Goal: Transaction & Acquisition: Purchase product/service

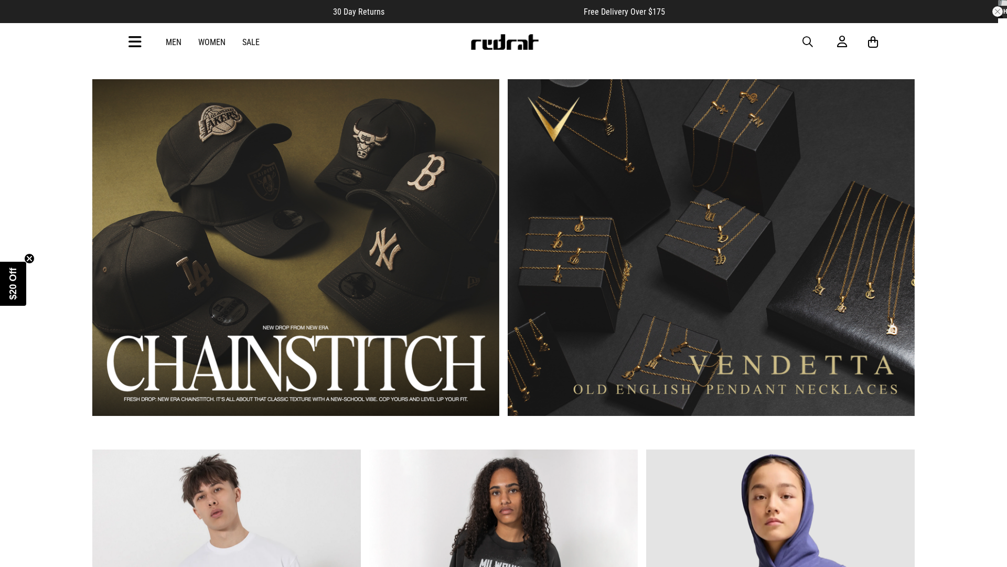
scroll to position [791, 0]
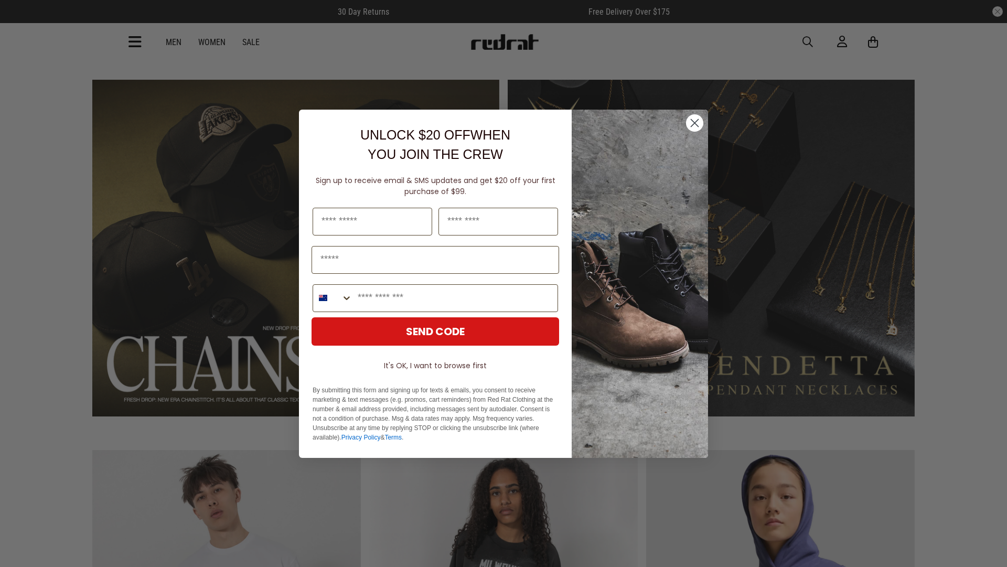
click at [691, 122] on circle "Close dialog" at bounding box center [694, 122] width 17 height 17
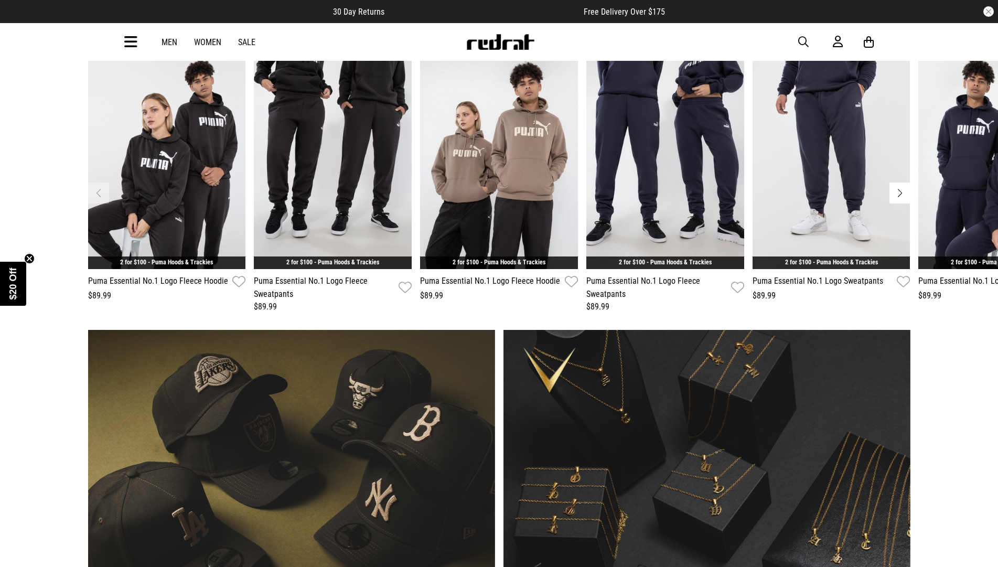
scroll to position [0, 0]
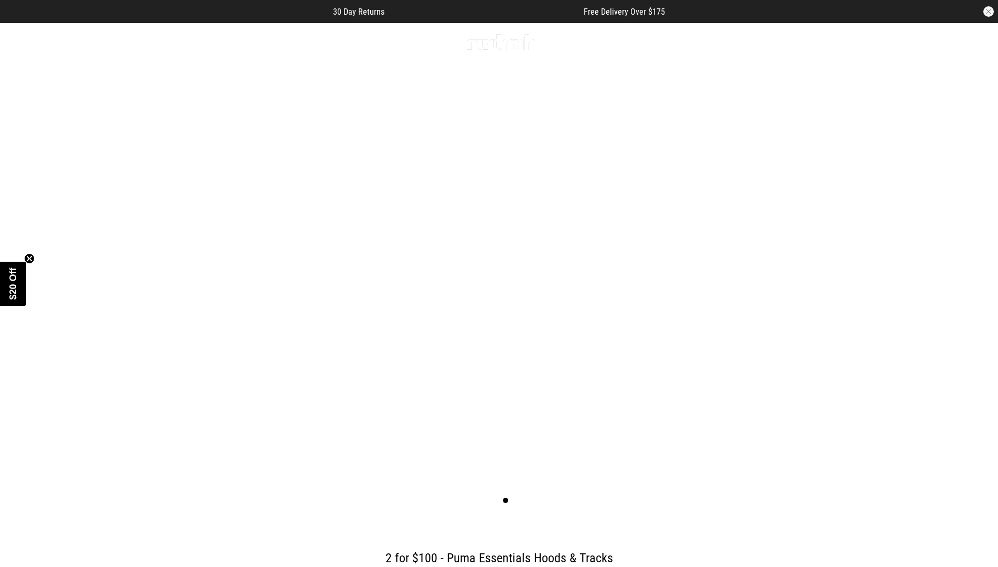
click at [171, 45] on link "Men" at bounding box center [170, 42] width 16 height 10
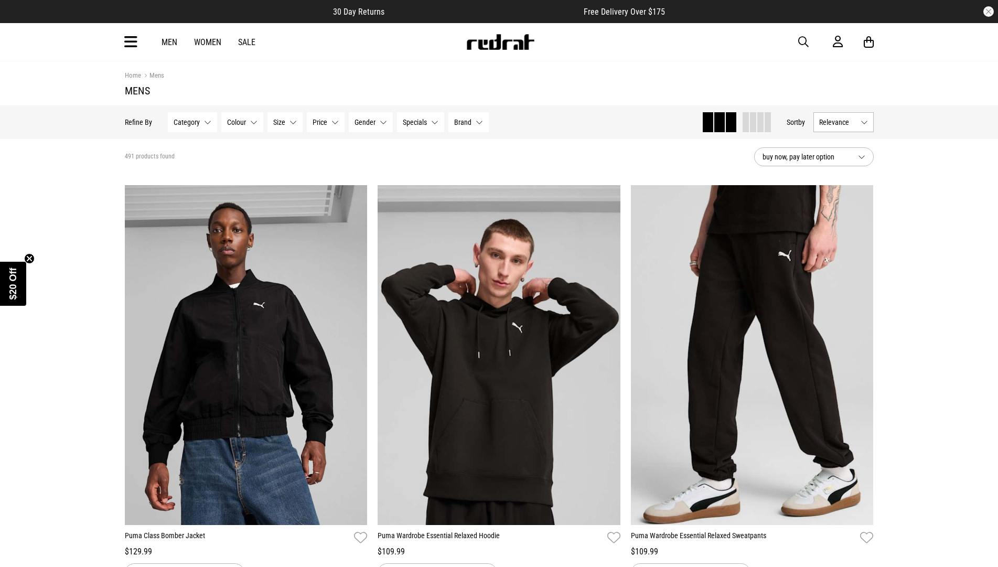
click at [134, 42] on icon at bounding box center [130, 42] width 13 height 17
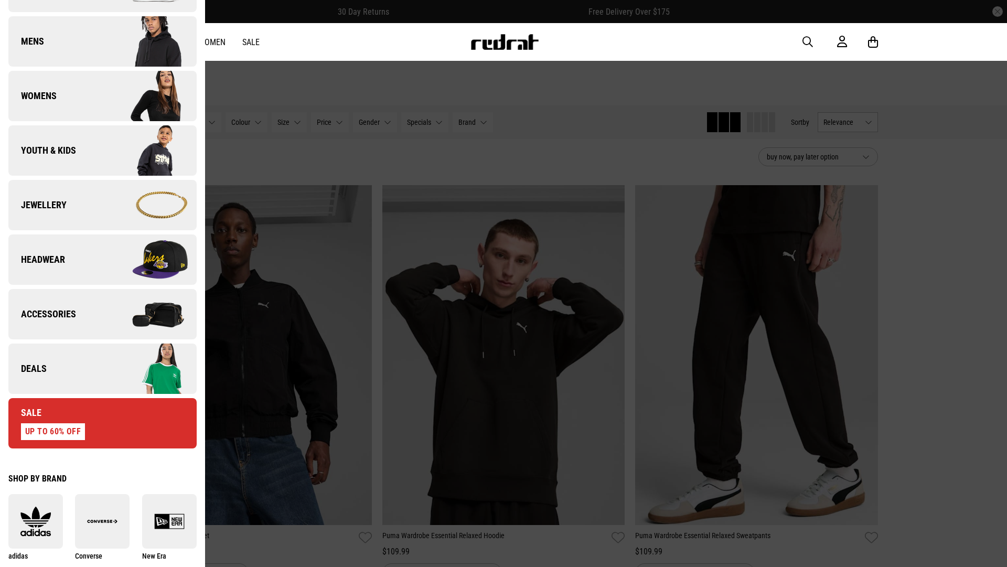
scroll to position [157, 0]
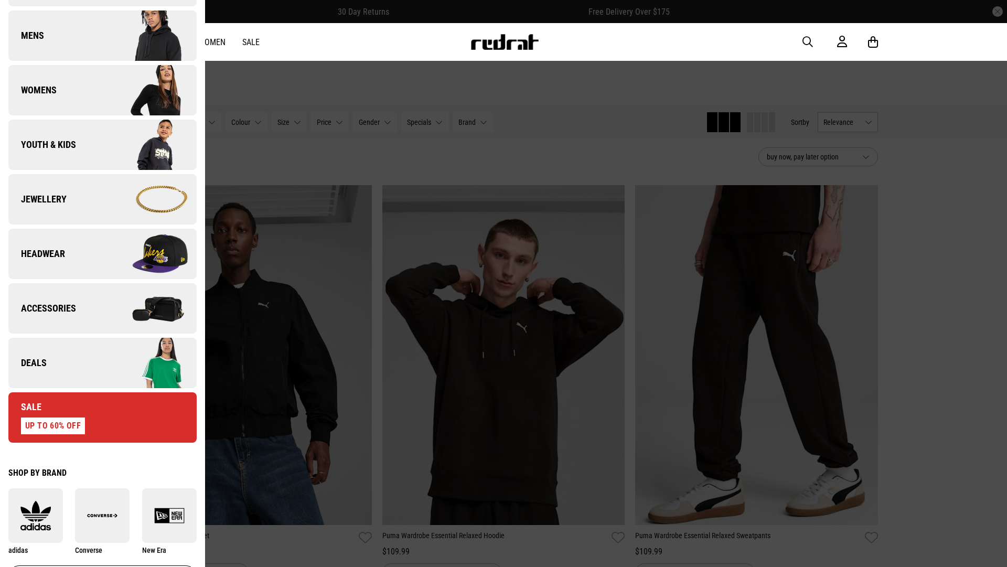
click at [43, 365] on span "Deals" at bounding box center [27, 363] width 38 height 13
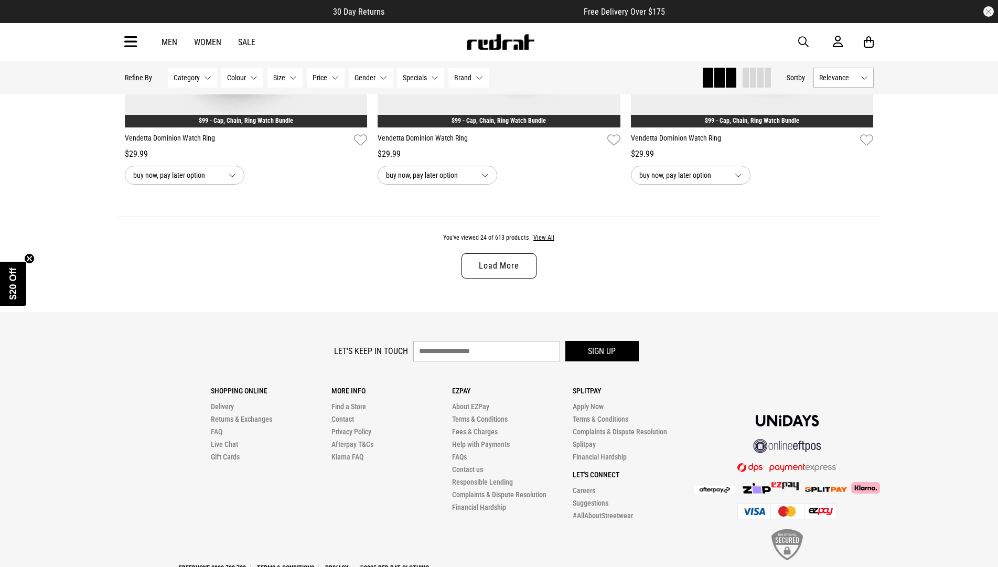
scroll to position [3513, 0]
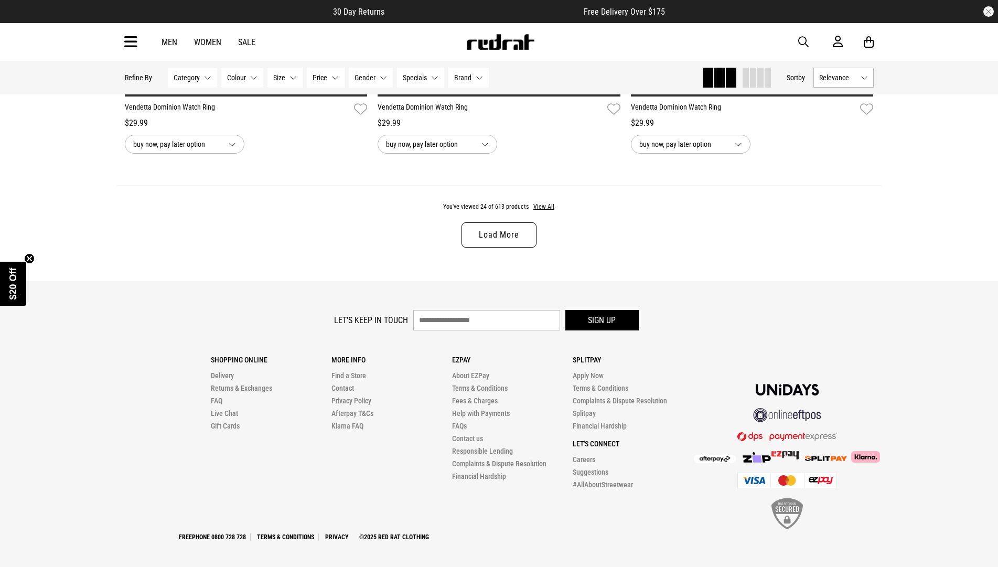
click at [493, 247] on link "Load More" at bounding box center [498, 234] width 74 height 25
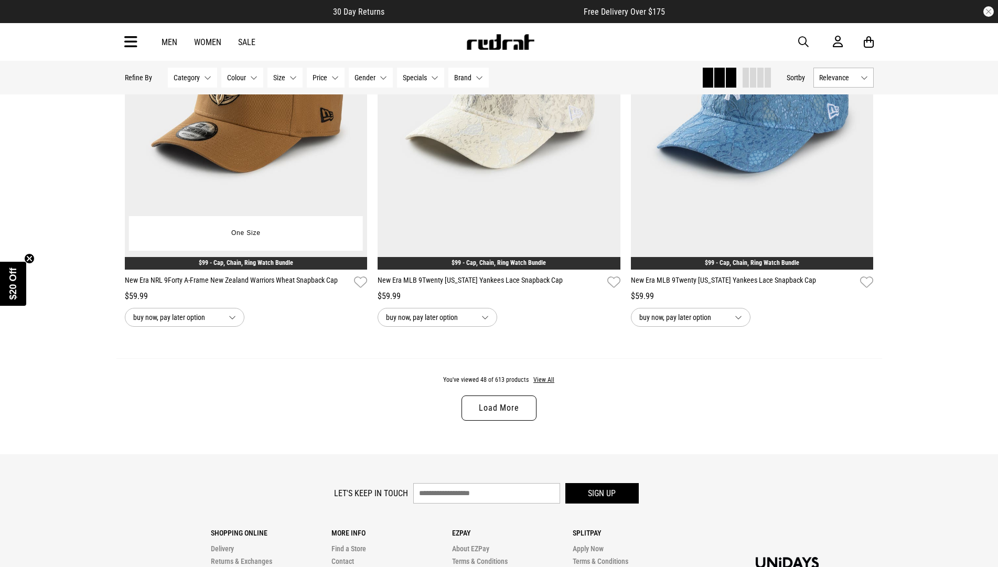
scroll to position [6869, 0]
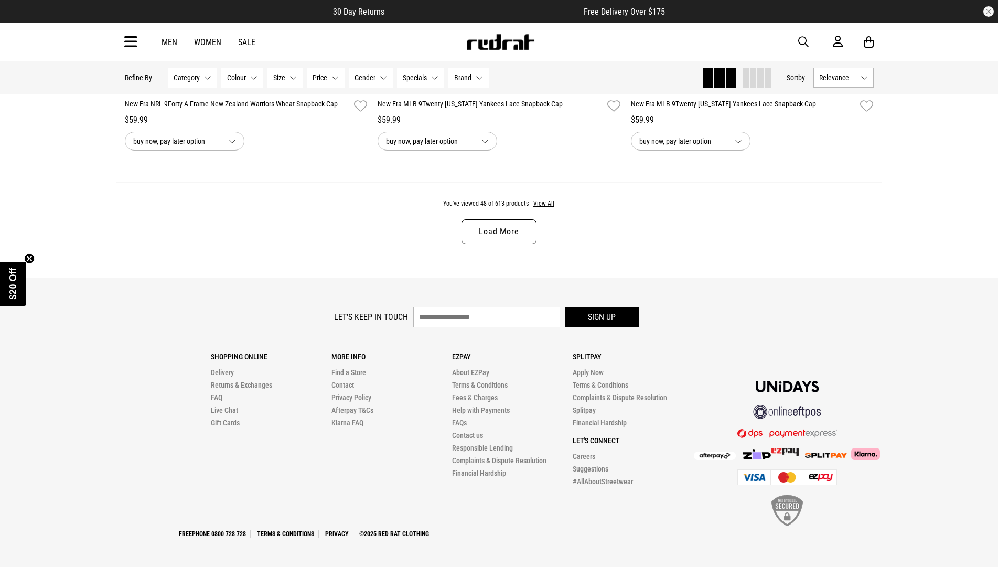
click at [485, 238] on link "Load More" at bounding box center [498, 231] width 74 height 25
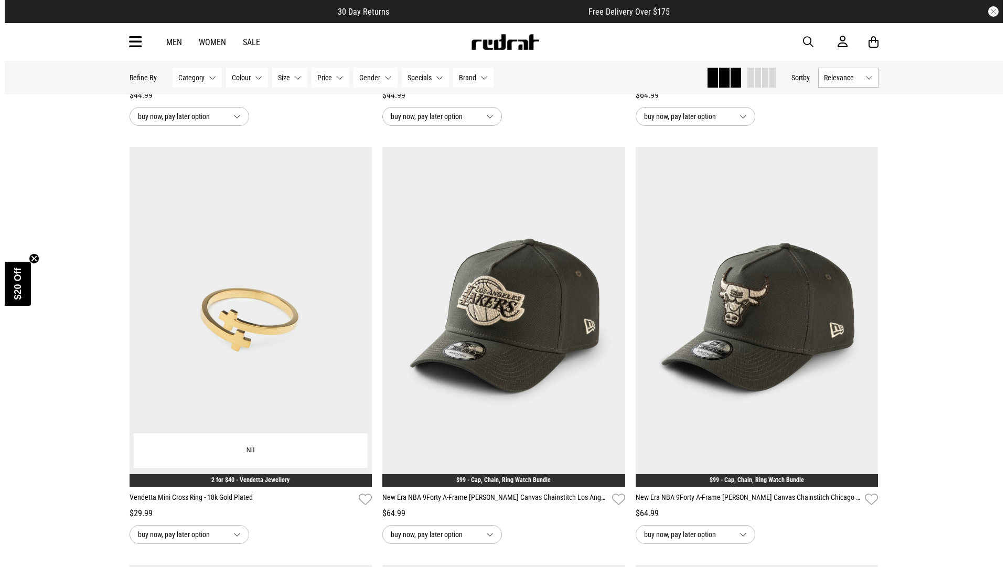
scroll to position [8600, 0]
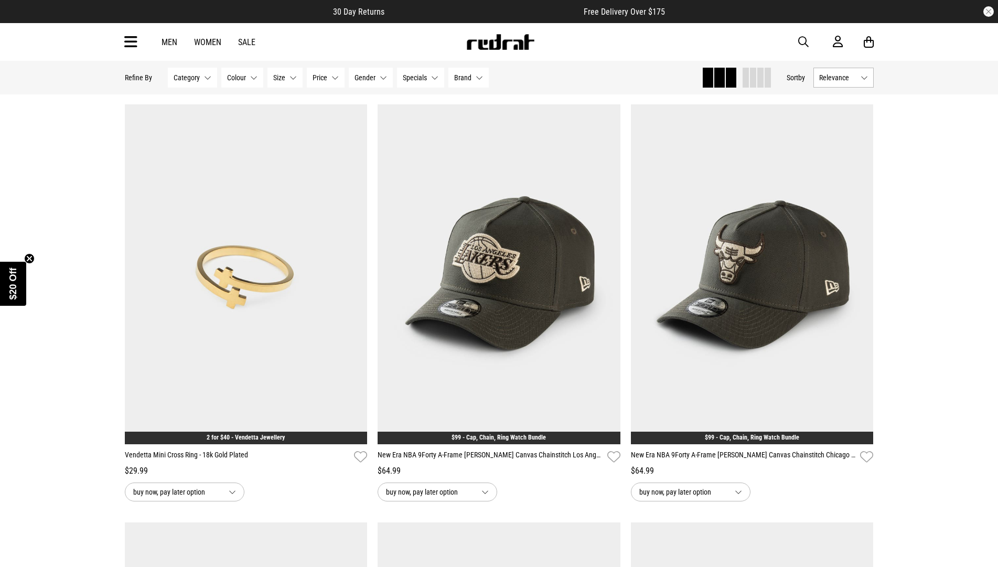
click at [136, 46] on icon at bounding box center [130, 42] width 13 height 17
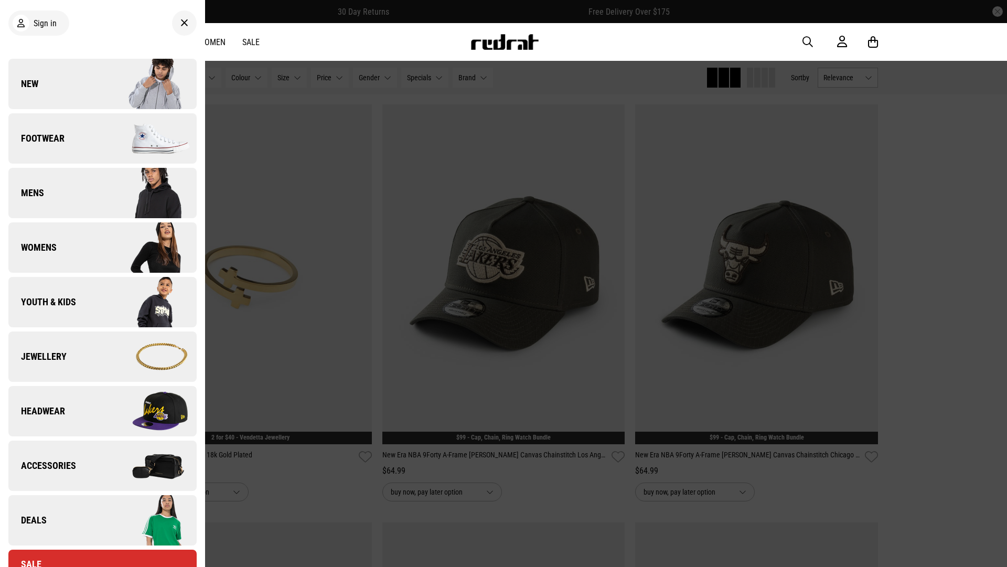
click at [56, 412] on span "Headwear" at bounding box center [36, 411] width 57 height 13
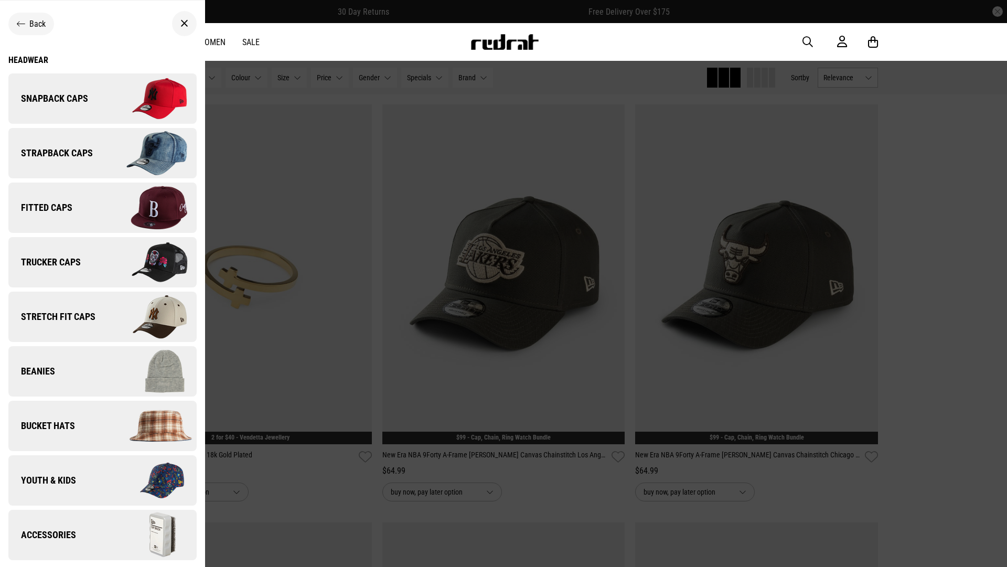
click at [71, 93] on span "Snapback Caps" at bounding box center [48, 98] width 80 height 13
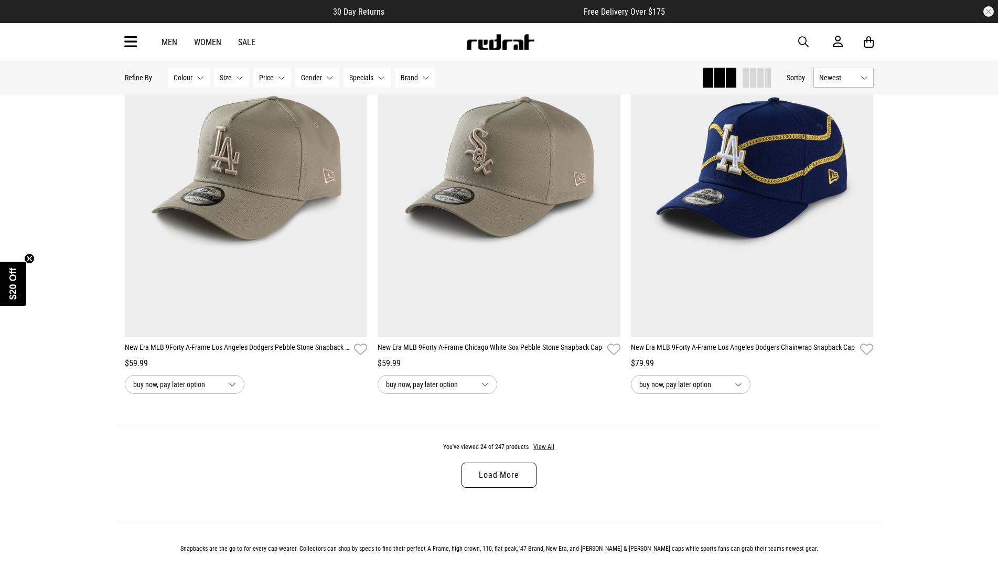
scroll to position [3199, 0]
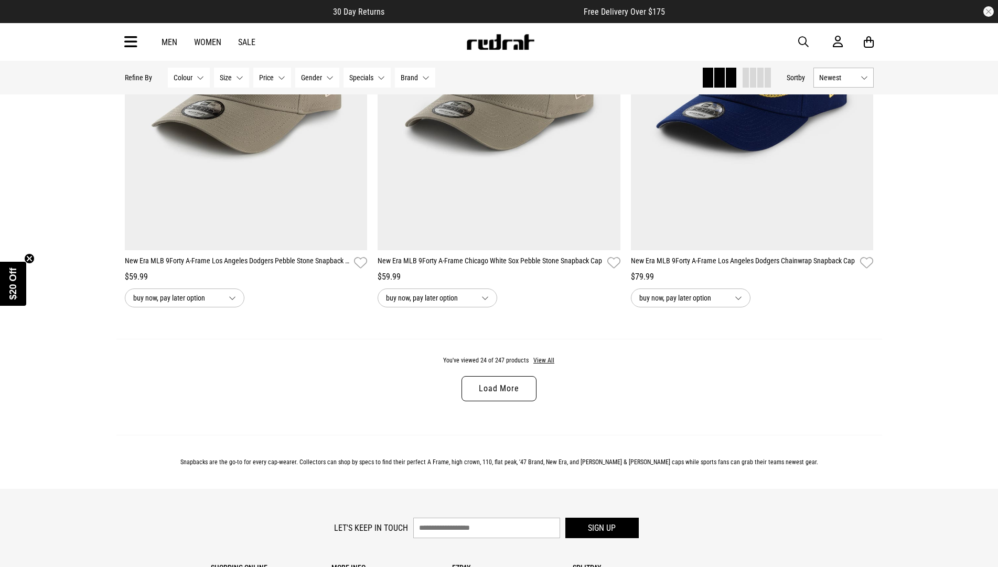
click at [498, 392] on link "Load More" at bounding box center [498, 388] width 74 height 25
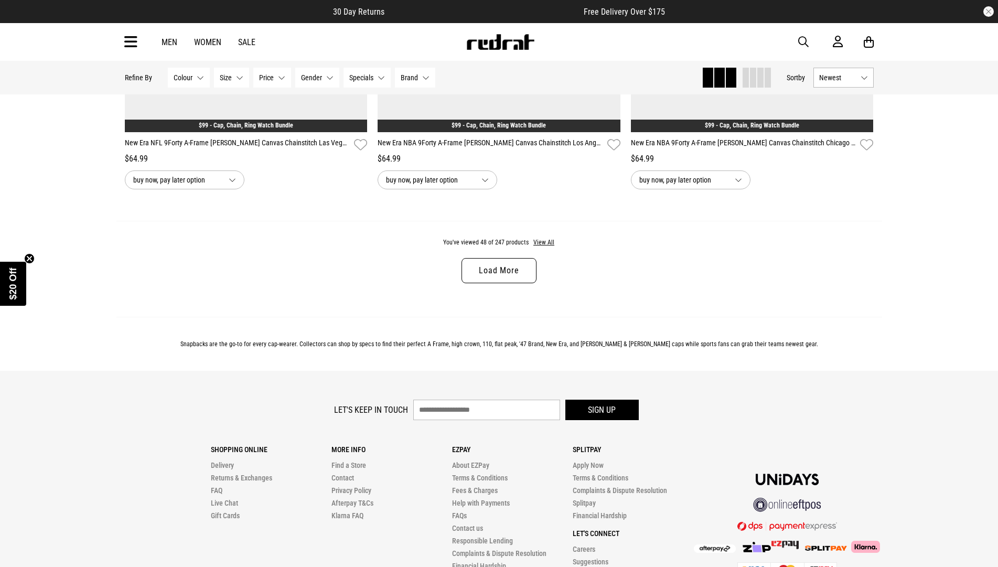
scroll to position [6660, 0]
click at [527, 274] on link "Load More" at bounding box center [498, 269] width 74 height 25
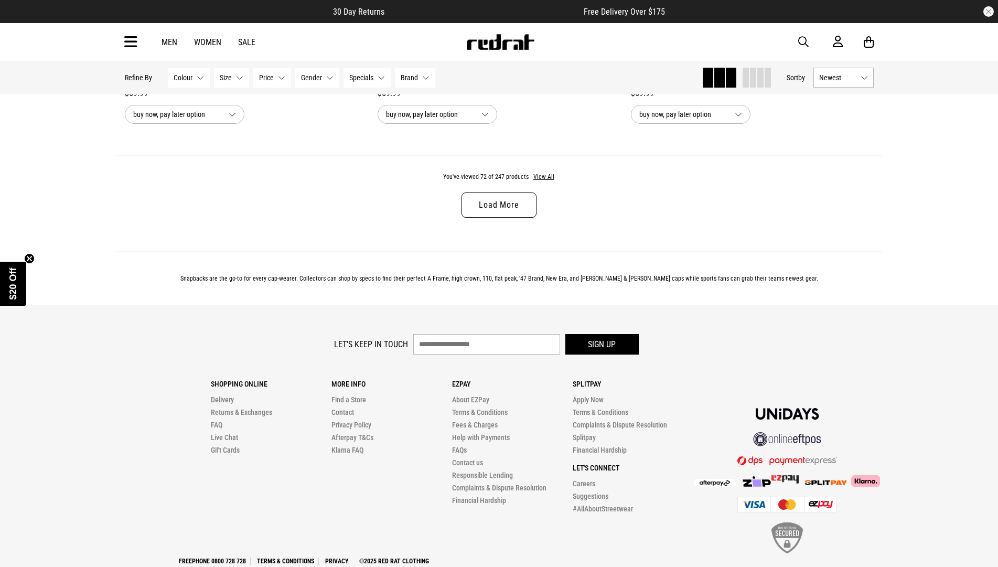
scroll to position [10068, 0]
click at [486, 217] on link "Load More" at bounding box center [498, 203] width 74 height 25
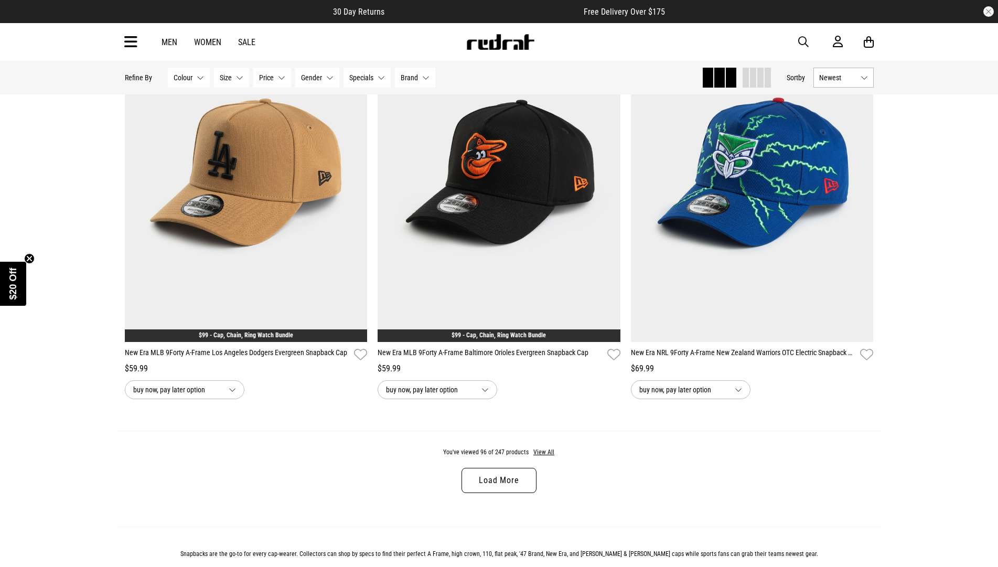
scroll to position [13267, 0]
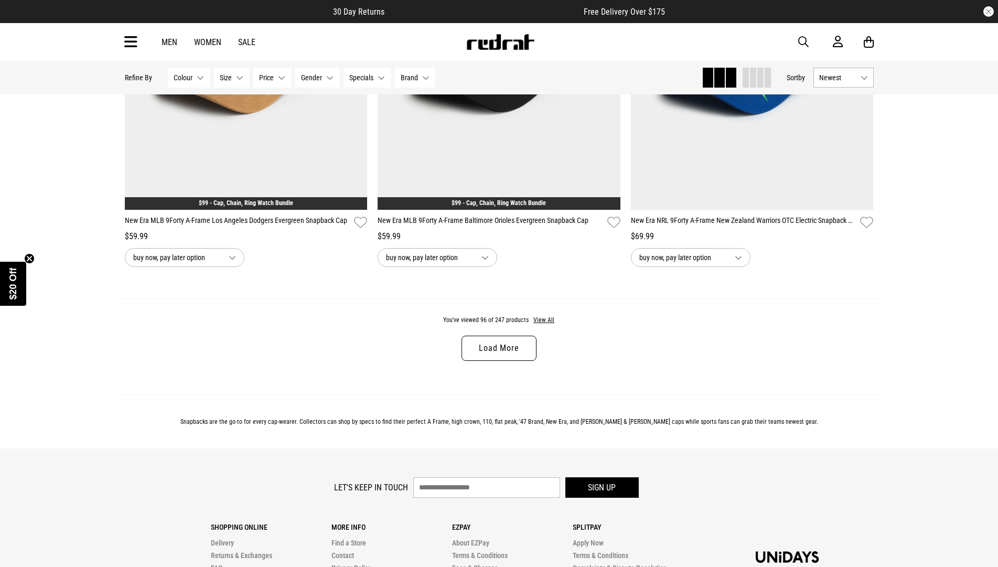
click at [524, 361] on link "Load More" at bounding box center [498, 348] width 74 height 25
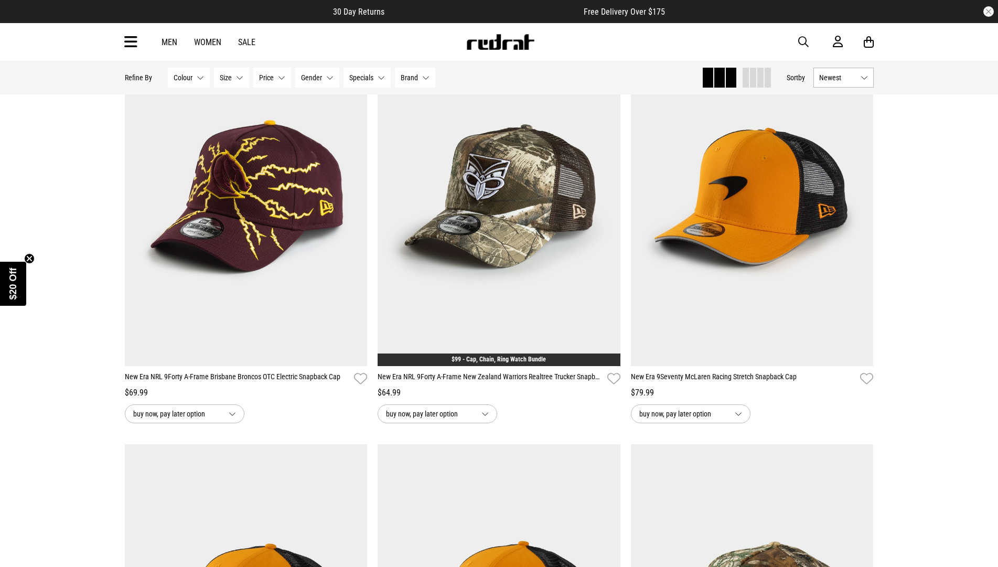
scroll to position [13529, 0]
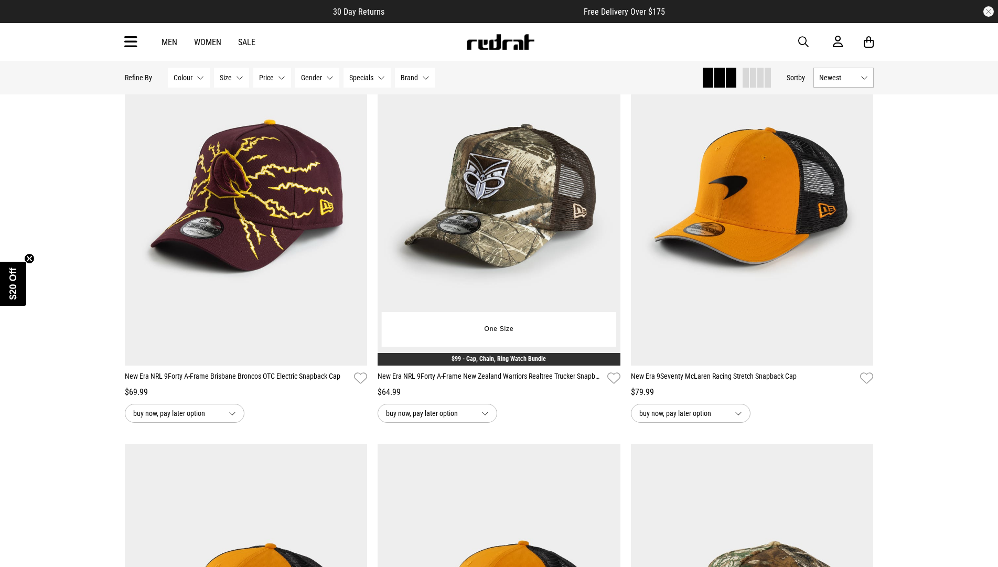
click at [497, 362] on link "$99 - Cap, Chain, Ring Watch Bundle" at bounding box center [498, 358] width 94 height 7
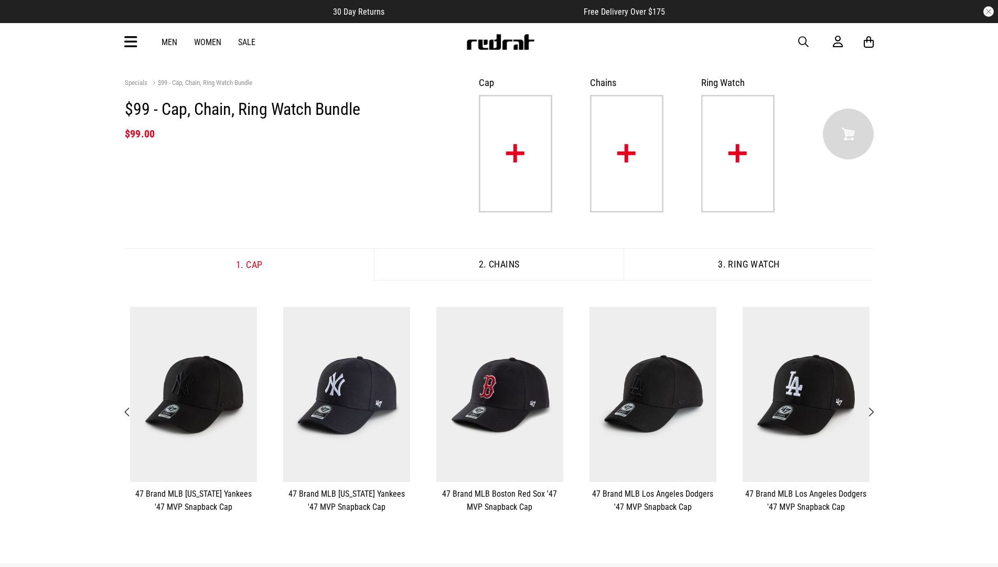
click at [514, 153] on img at bounding box center [515, 153] width 73 height 117
click at [874, 411] on button "Next" at bounding box center [870, 412] width 13 height 14
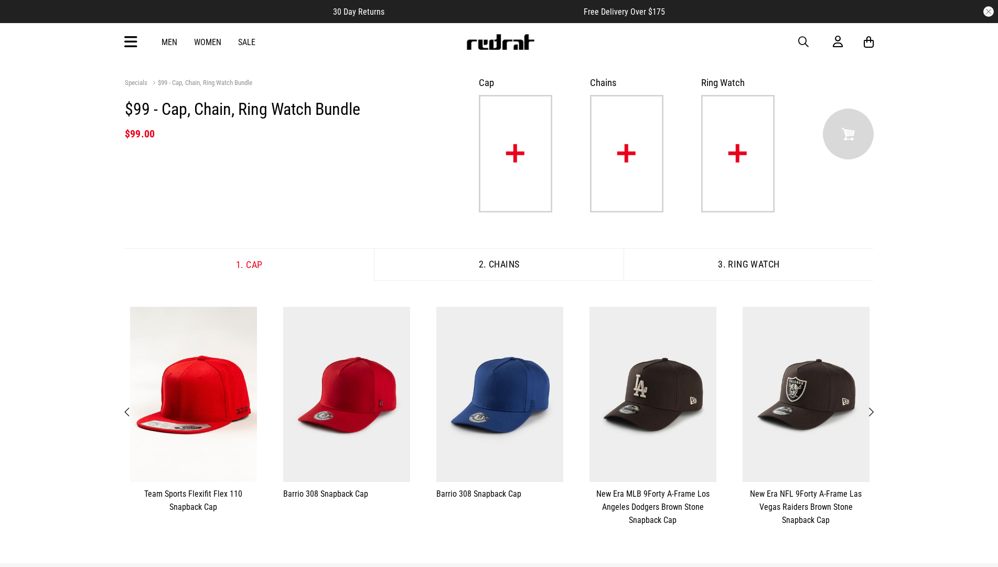
click at [874, 410] on button "Next" at bounding box center [870, 412] width 13 height 14
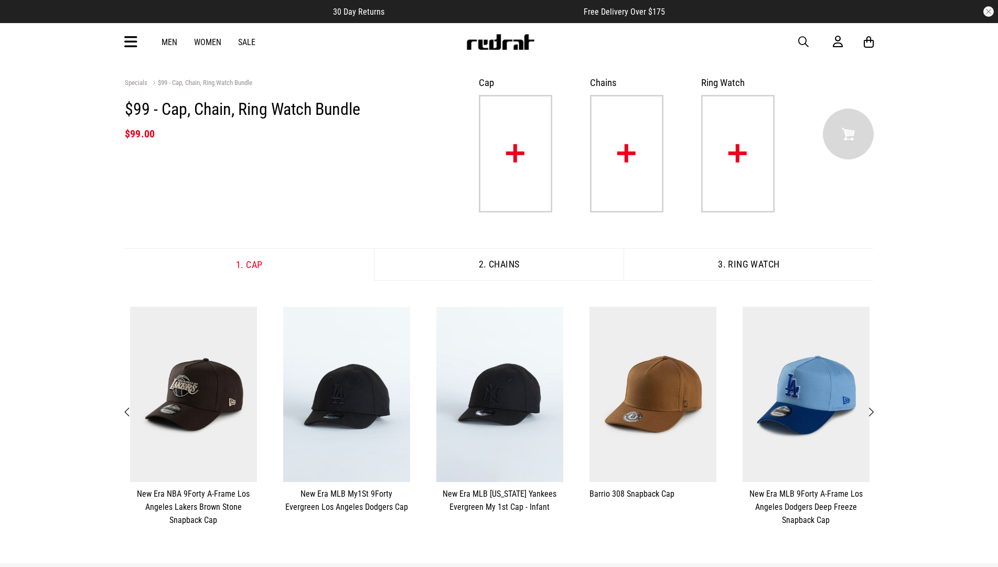
click at [874, 410] on button "Next" at bounding box center [870, 412] width 13 height 14
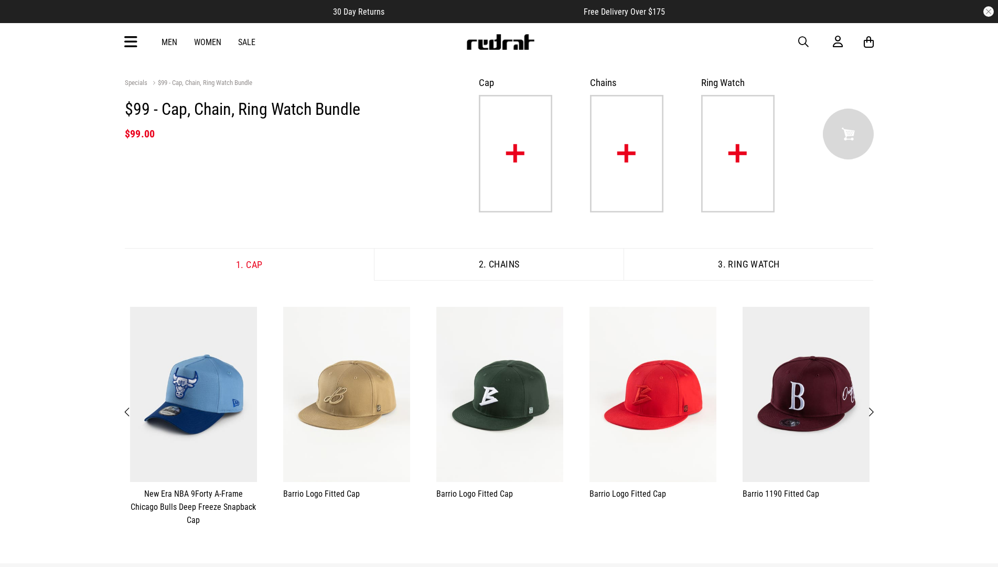
click at [870, 414] on span "Next" at bounding box center [870, 412] width 7 height 13
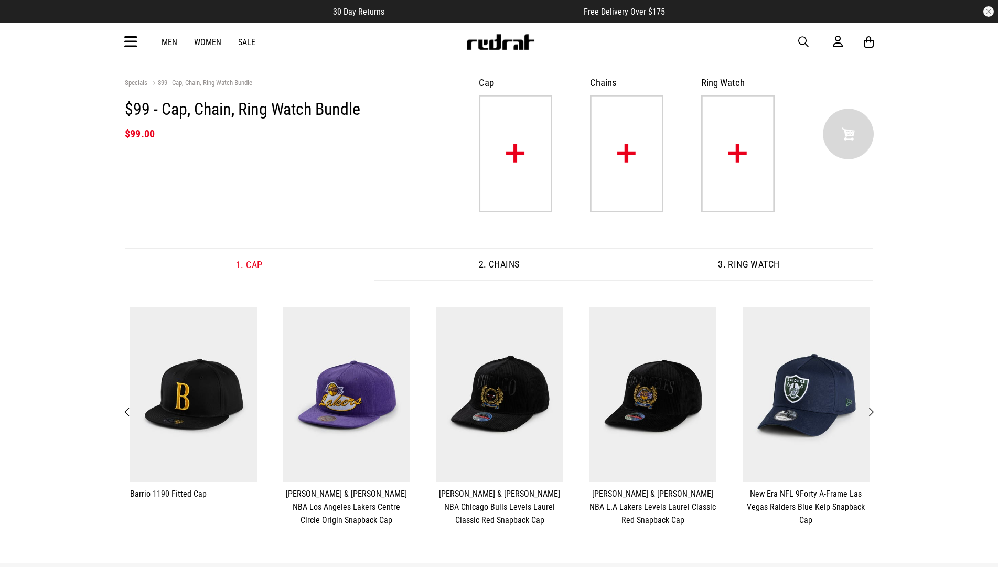
click at [871, 414] on span "Next" at bounding box center [870, 412] width 7 height 13
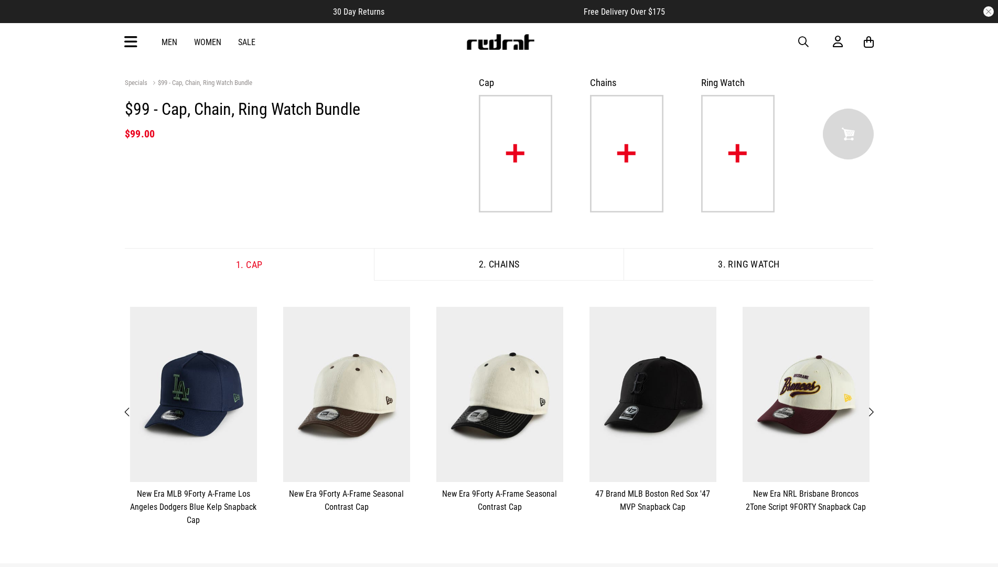
click at [869, 415] on span "Next" at bounding box center [870, 412] width 7 height 13
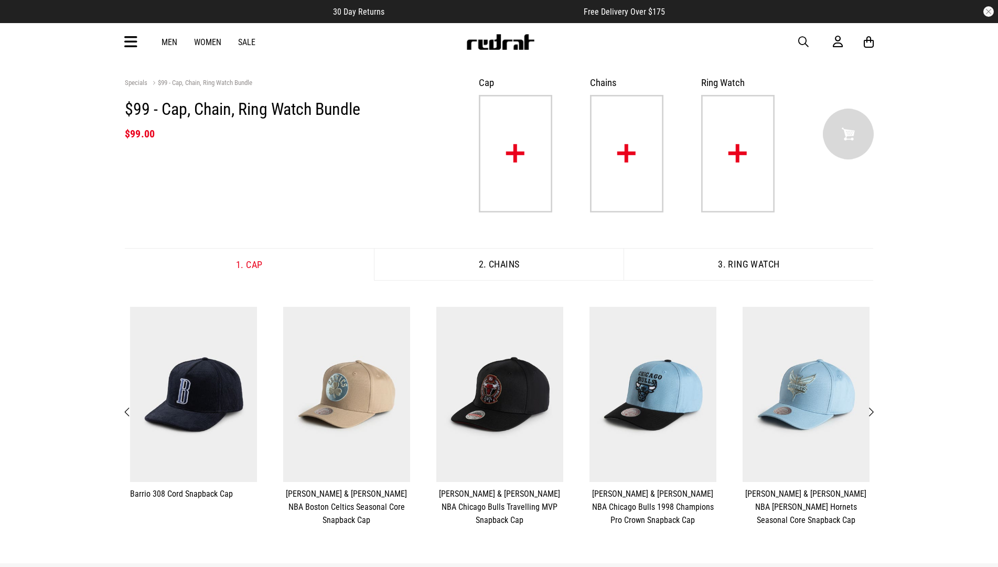
click at [867, 415] on button "Next" at bounding box center [870, 412] width 13 height 14
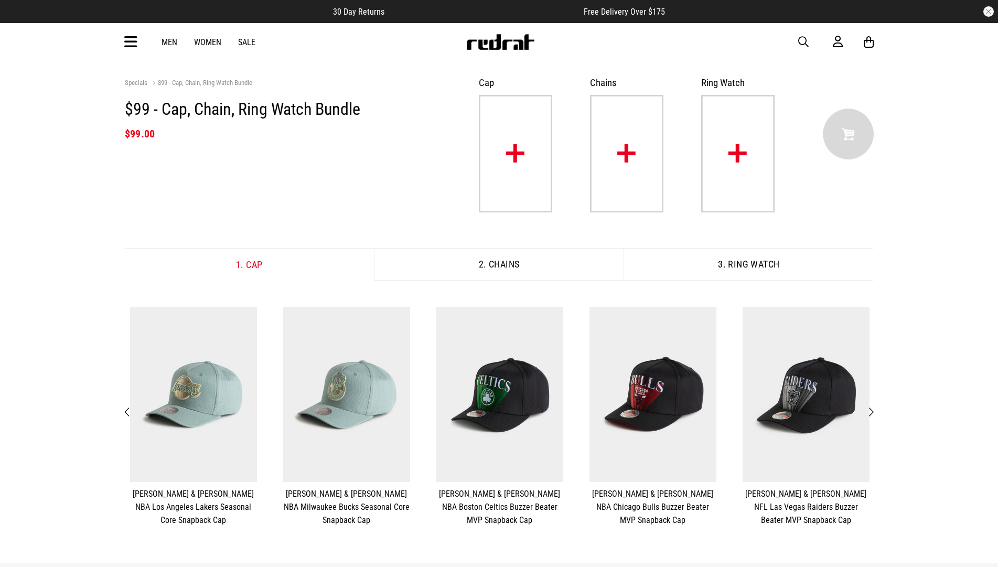
click at [867, 415] on button "Next" at bounding box center [870, 412] width 13 height 14
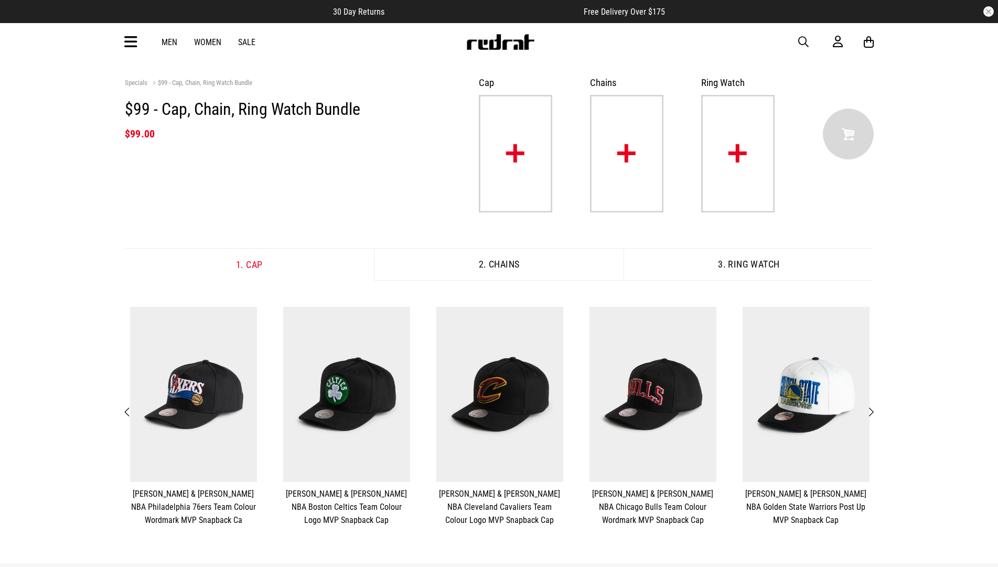
click at [867, 414] on span "Next" at bounding box center [870, 412] width 7 height 13
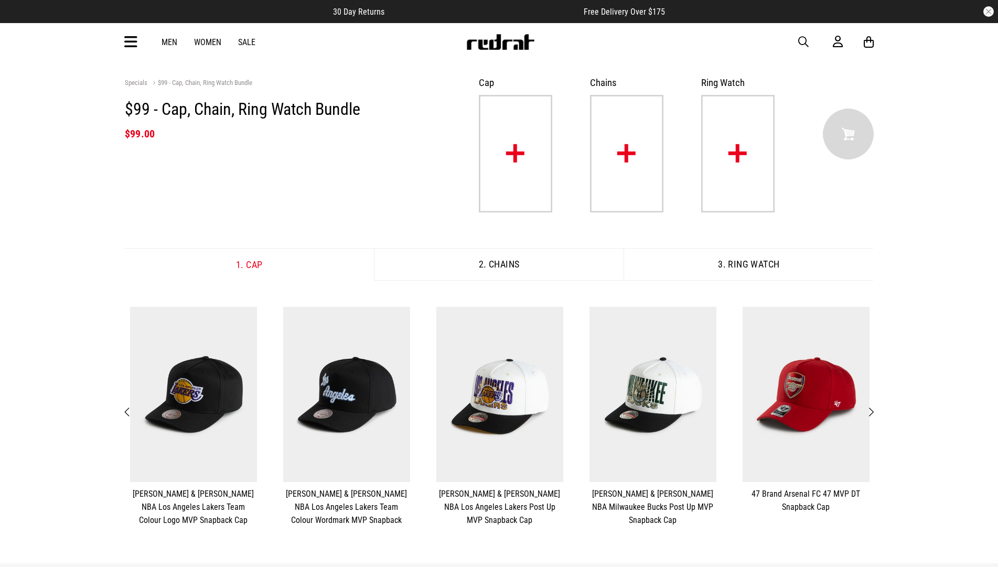
click at [868, 413] on span "Next" at bounding box center [870, 412] width 7 height 13
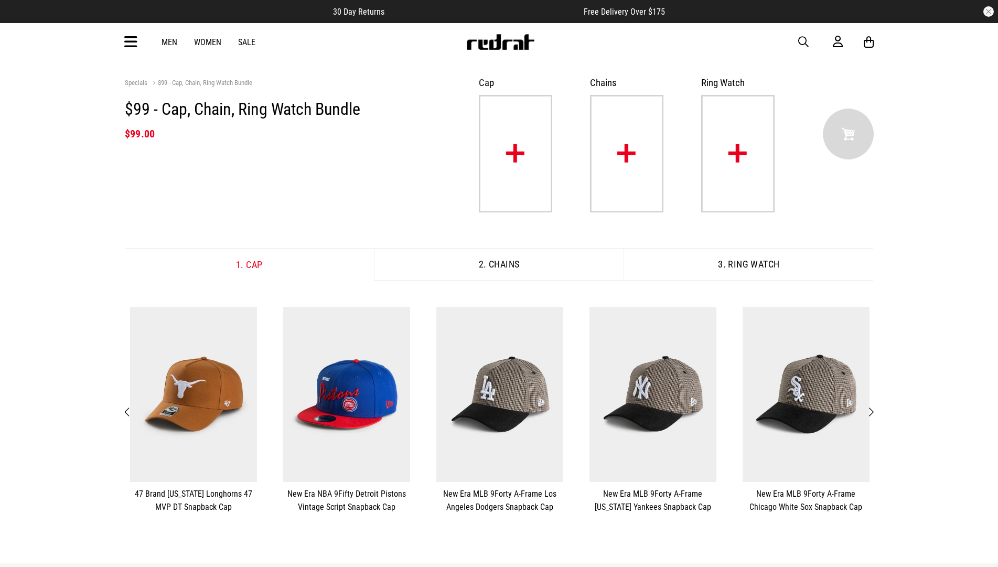
click at [868, 413] on span "Next" at bounding box center [870, 412] width 7 height 13
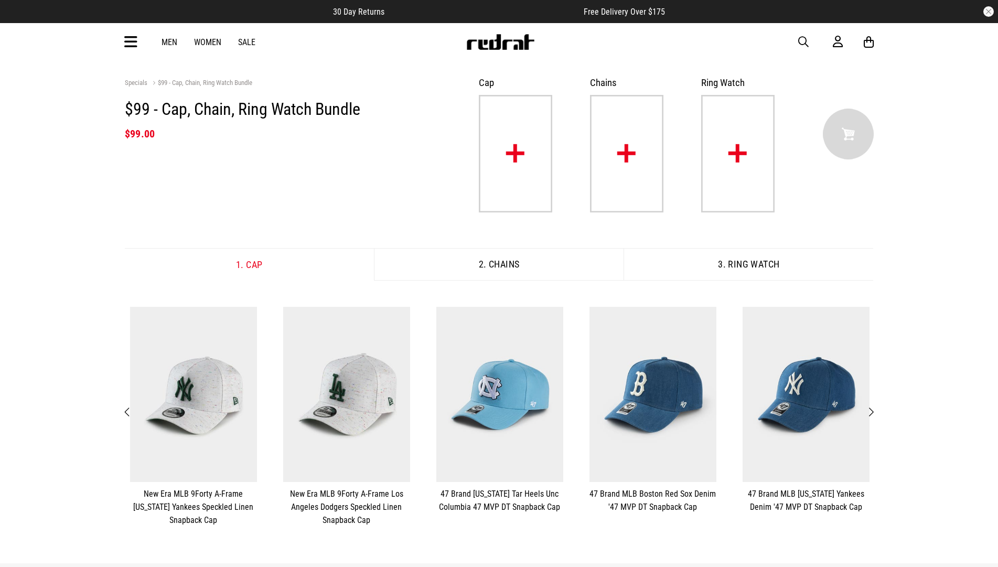
click at [868, 413] on span "Next" at bounding box center [870, 412] width 7 height 13
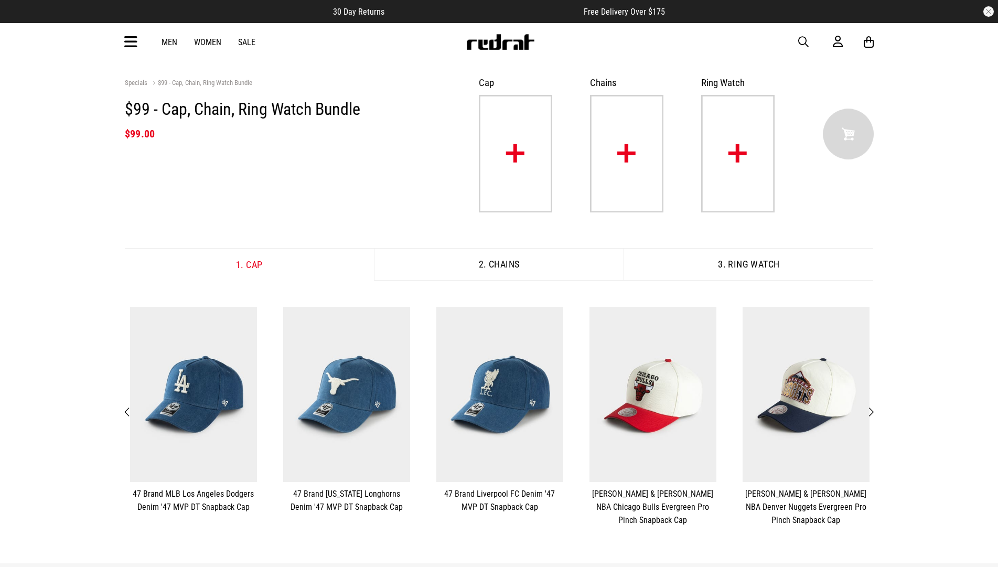
click at [868, 413] on span "Next" at bounding box center [870, 412] width 7 height 13
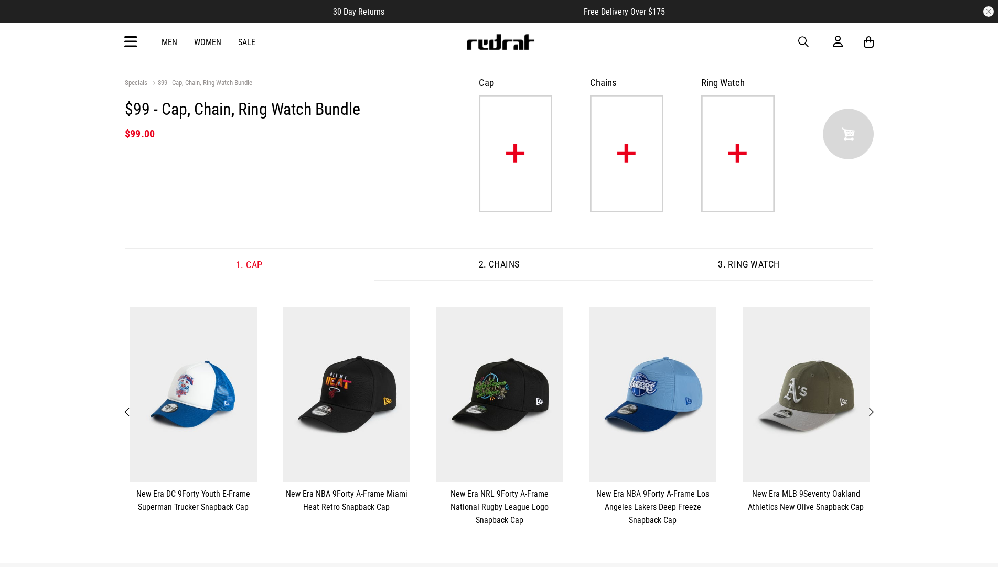
click at [868, 413] on span "Next" at bounding box center [870, 412] width 7 height 13
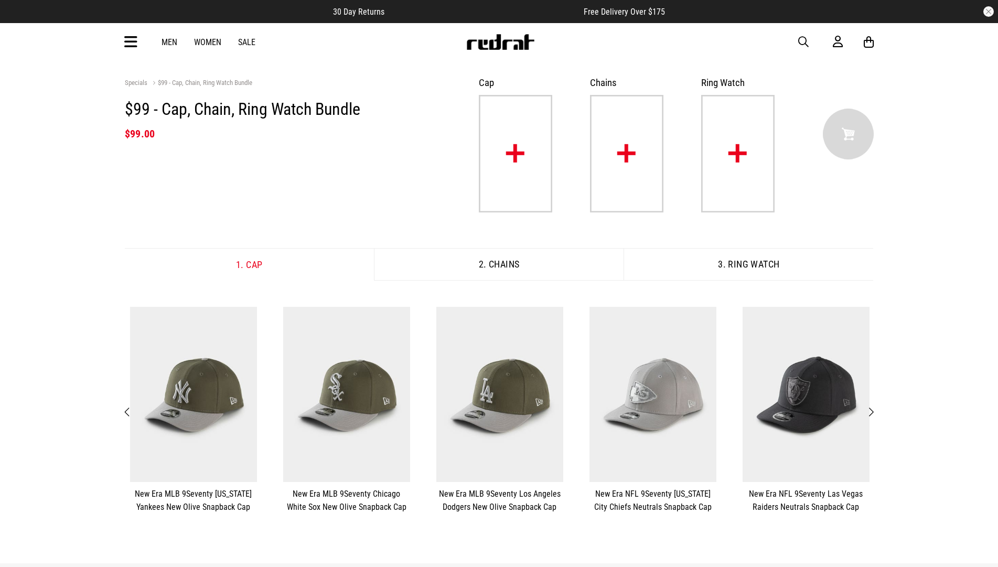
click at [868, 413] on span "Next" at bounding box center [870, 412] width 7 height 13
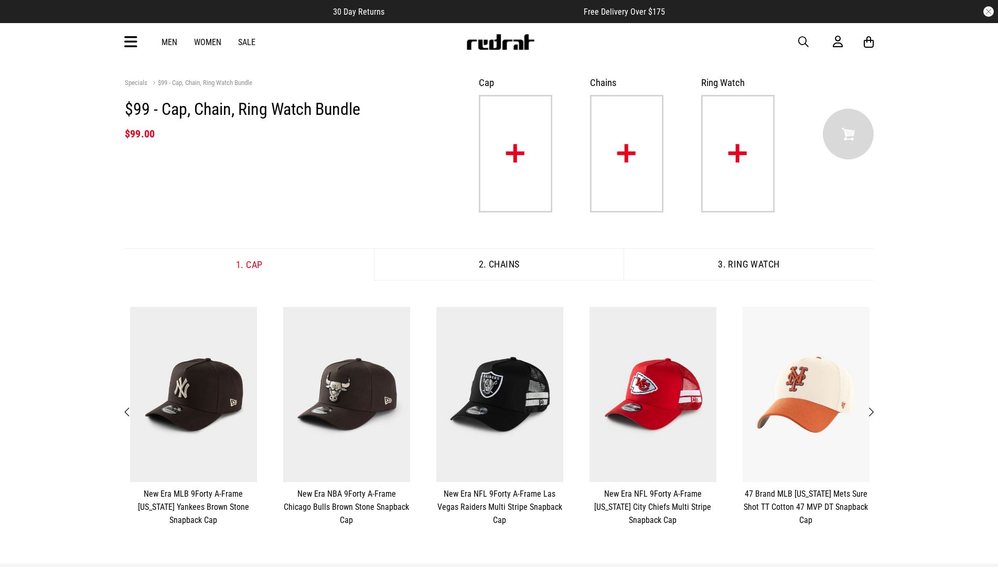
click at [868, 413] on span "Next" at bounding box center [870, 412] width 7 height 13
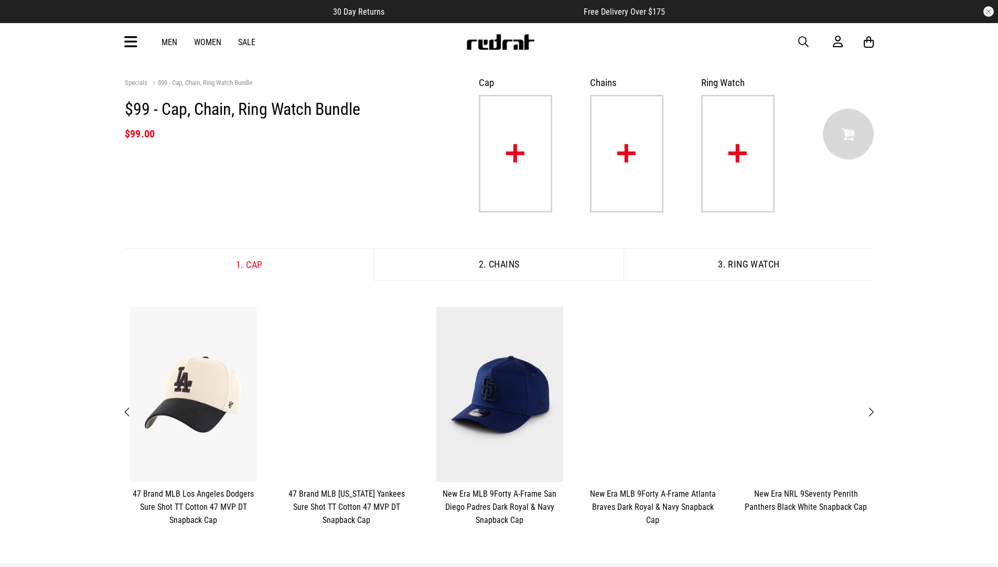
click at [868, 413] on span "Next" at bounding box center [870, 412] width 7 height 13
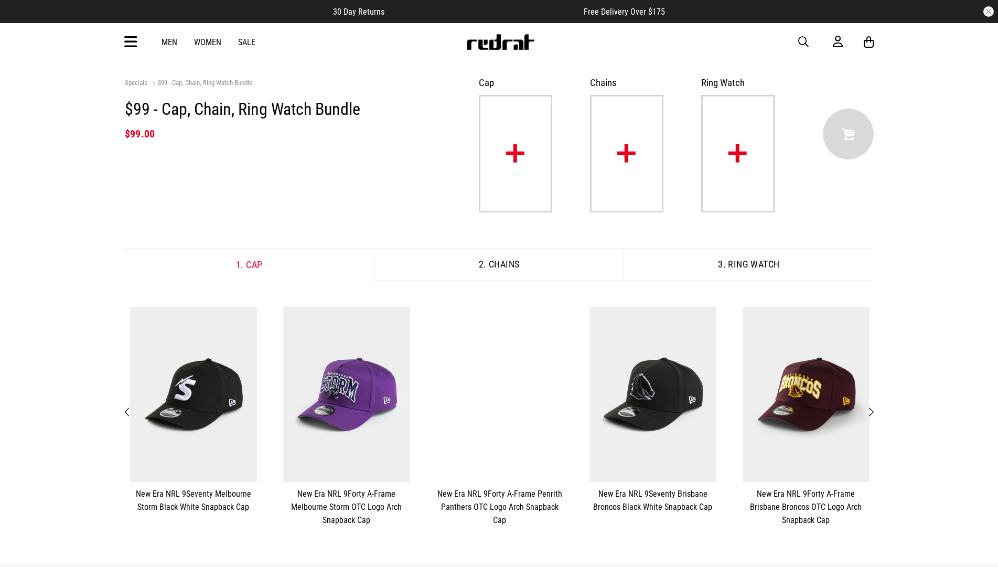
click at [868, 413] on span "Next" at bounding box center [870, 412] width 7 height 13
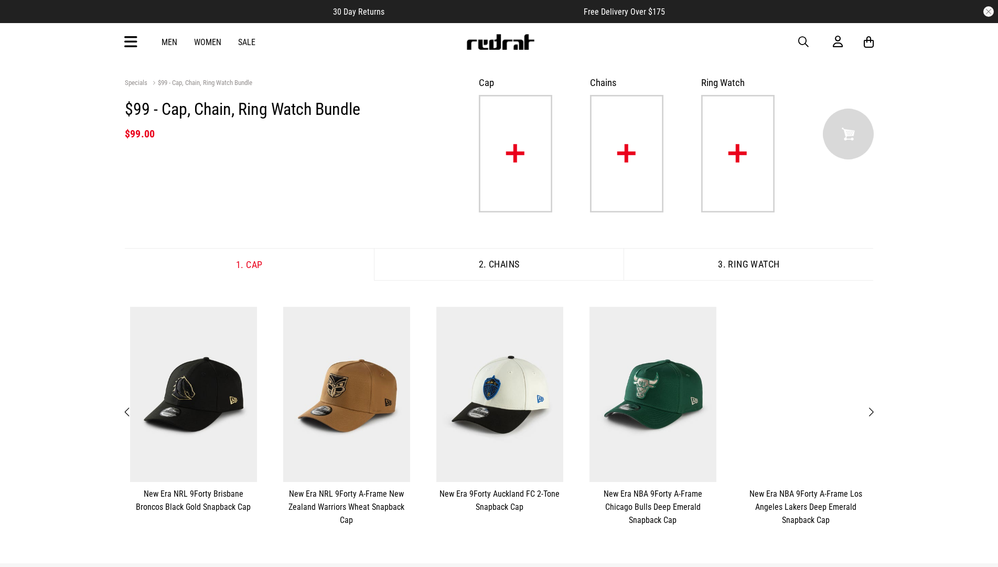
click at [868, 413] on span "Next" at bounding box center [870, 412] width 7 height 13
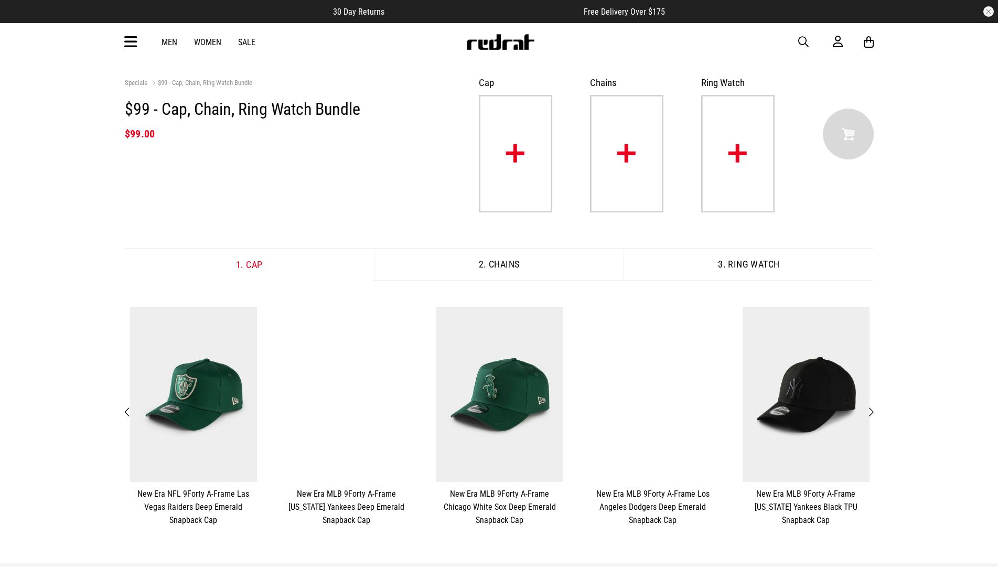
click at [868, 413] on span "Next" at bounding box center [870, 412] width 7 height 13
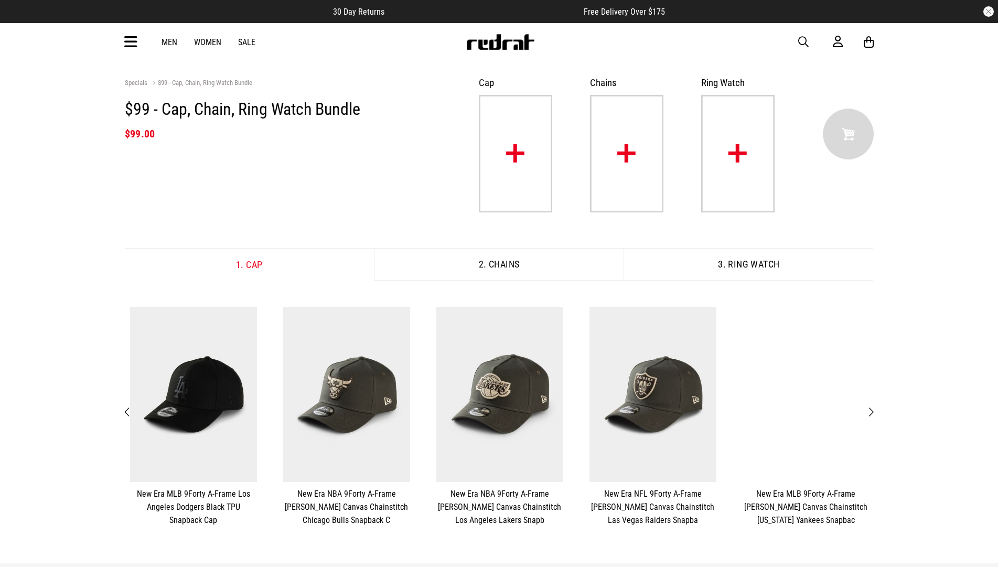
click at [868, 413] on span "Next" at bounding box center [870, 412] width 7 height 13
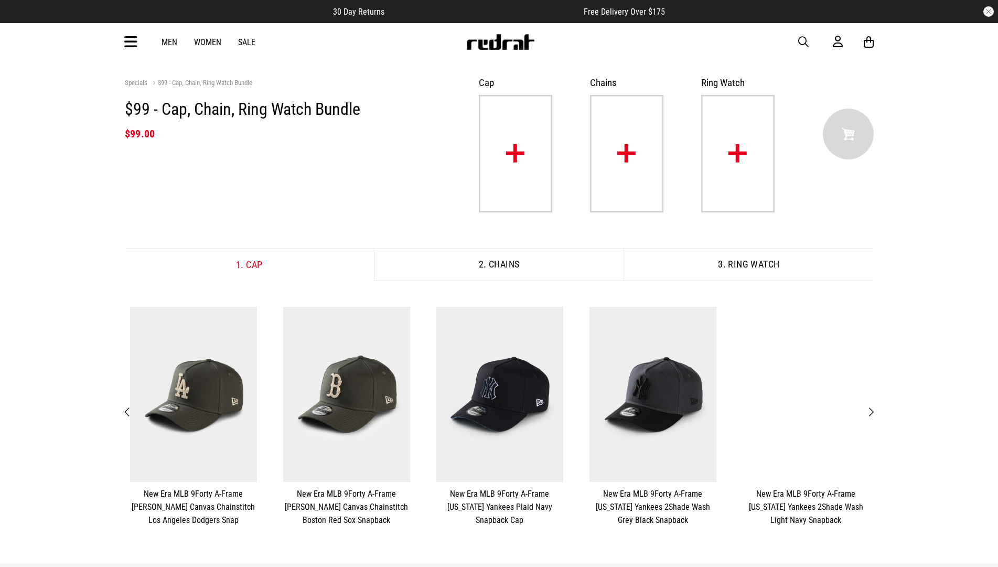
click at [868, 413] on span "Next" at bounding box center [870, 412] width 7 height 13
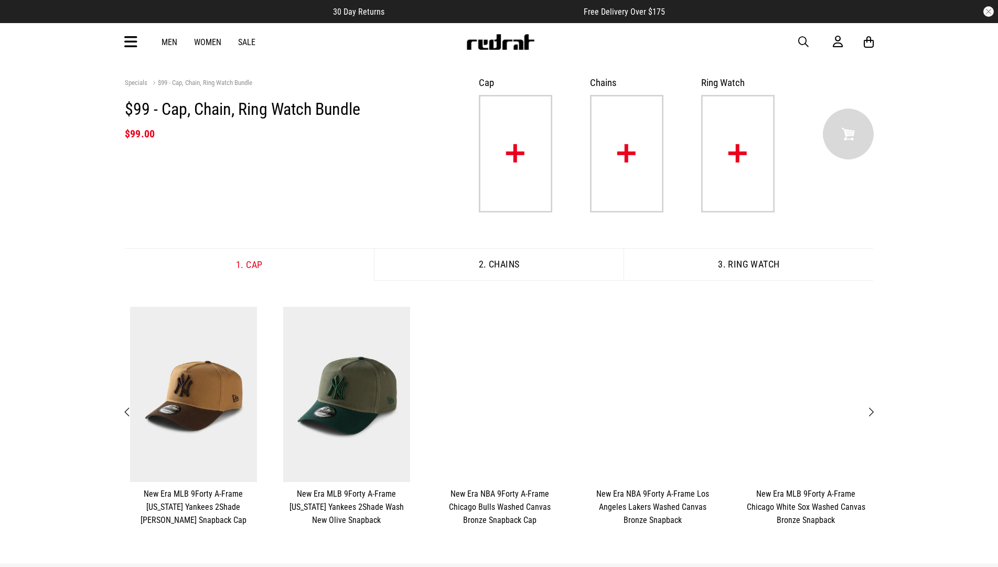
click at [868, 413] on span "Next" at bounding box center [870, 412] width 7 height 13
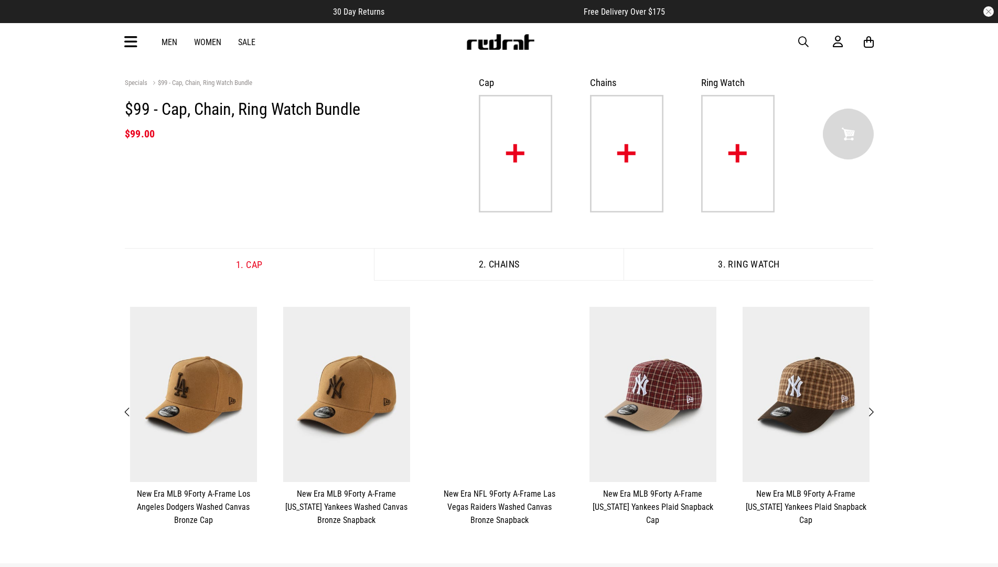
click at [868, 413] on span "Next" at bounding box center [870, 412] width 7 height 13
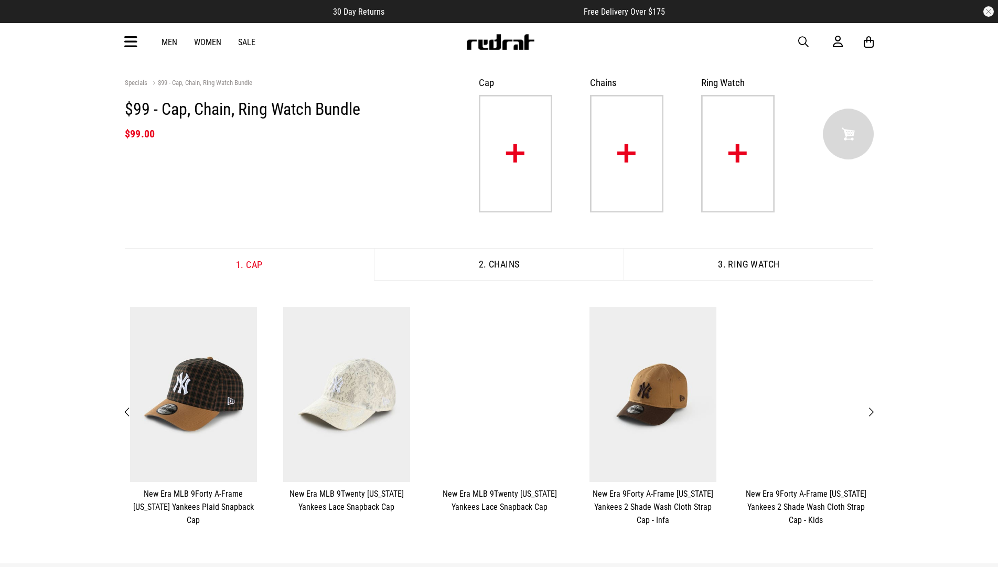
click at [868, 413] on span "Next" at bounding box center [870, 412] width 7 height 13
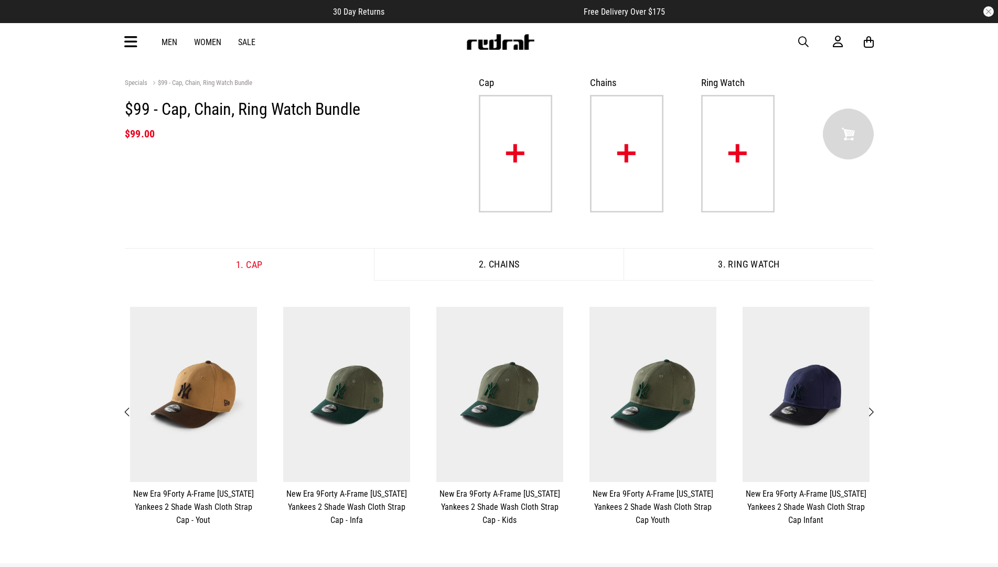
click at [868, 413] on span "Next" at bounding box center [870, 412] width 7 height 13
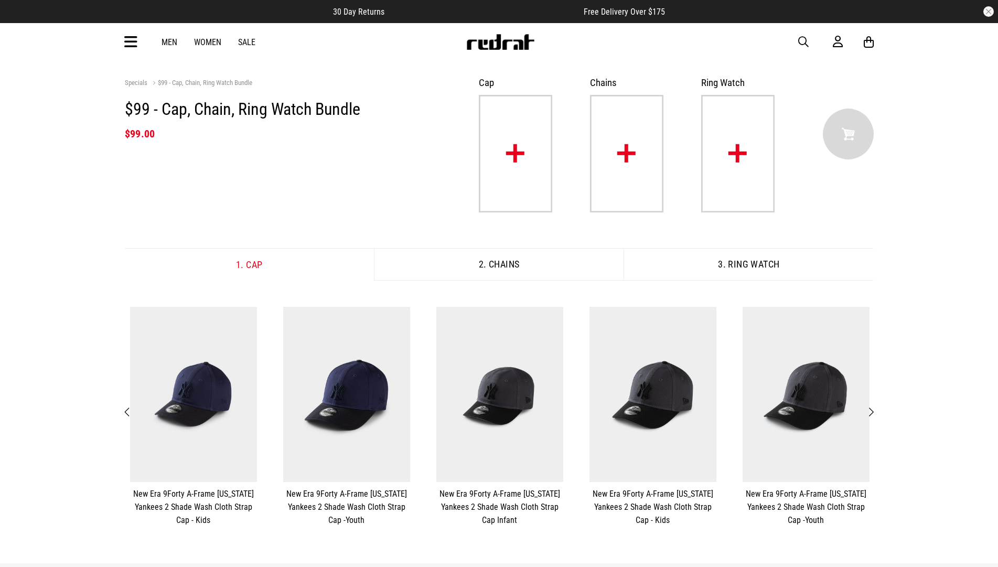
click at [868, 413] on span "Next" at bounding box center [870, 412] width 7 height 13
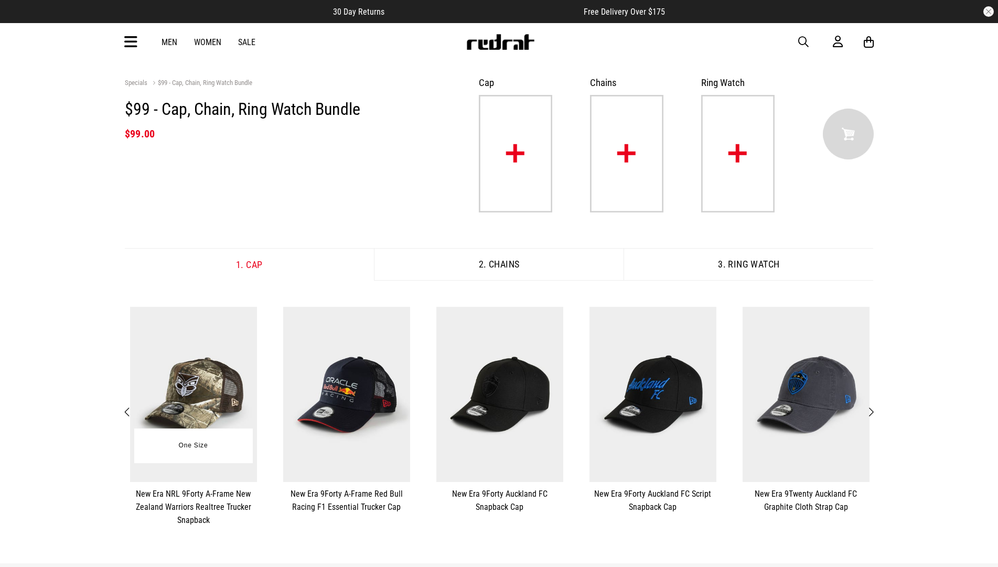
click at [212, 402] on img at bounding box center [193, 394] width 127 height 175
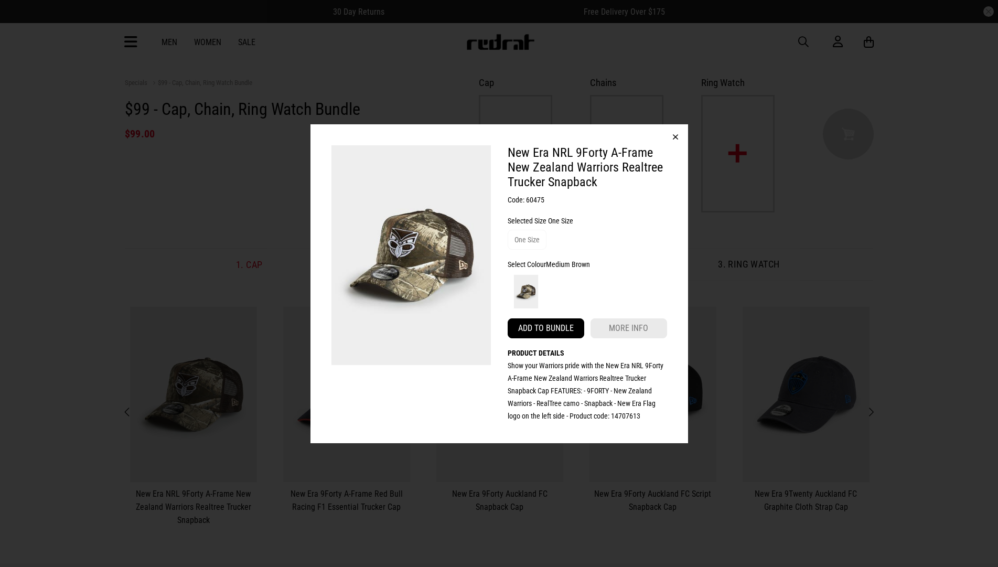
click at [556, 328] on button "Add to bundle" at bounding box center [546, 328] width 77 height 20
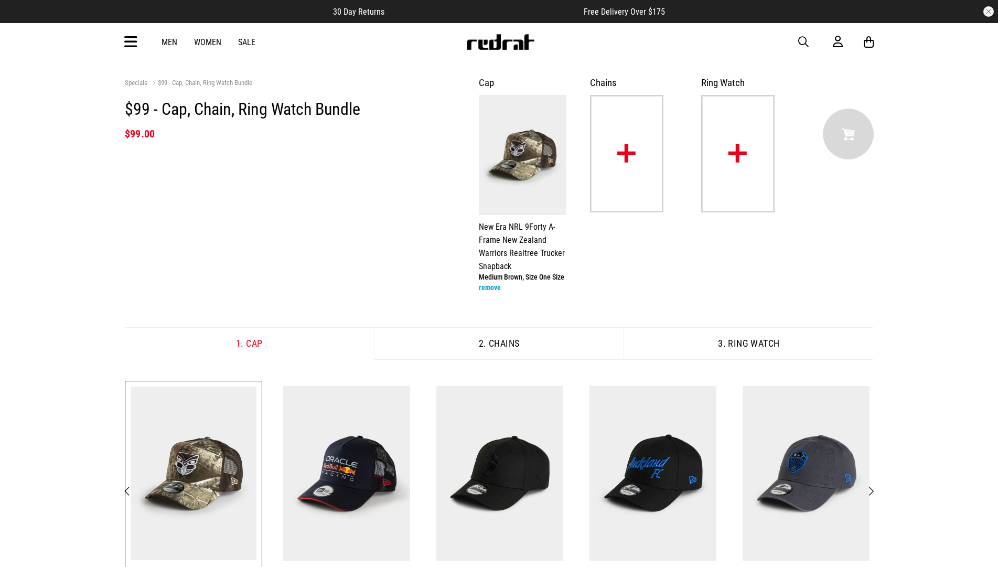
click at [629, 155] on img at bounding box center [626, 153] width 73 height 117
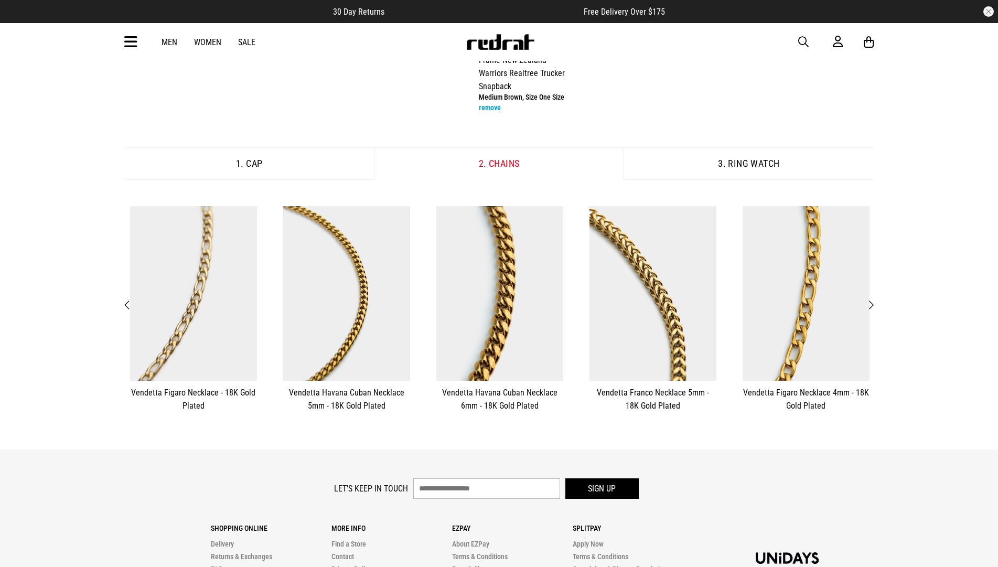
scroll to position [210, 0]
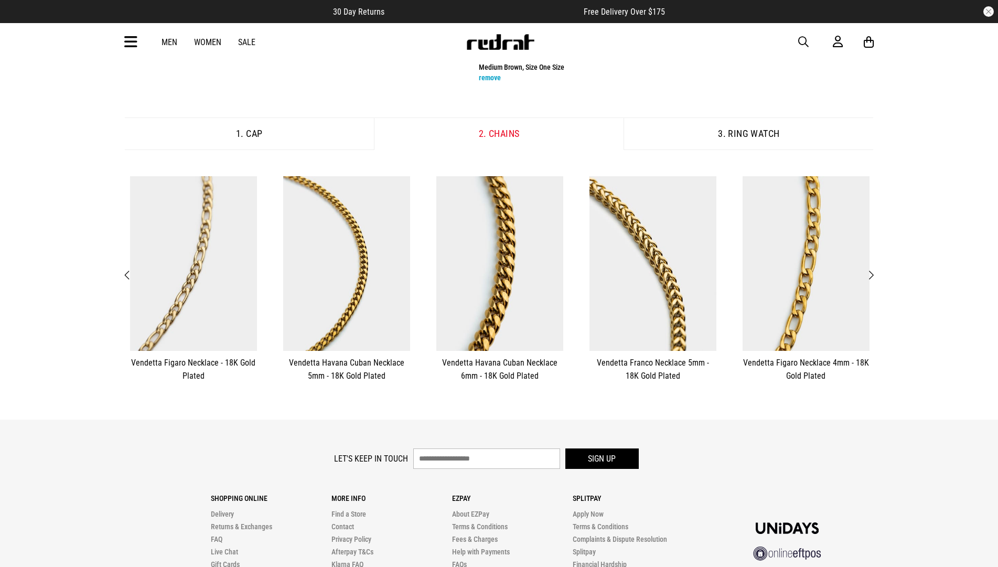
click at [872, 274] on span "Next" at bounding box center [870, 275] width 7 height 13
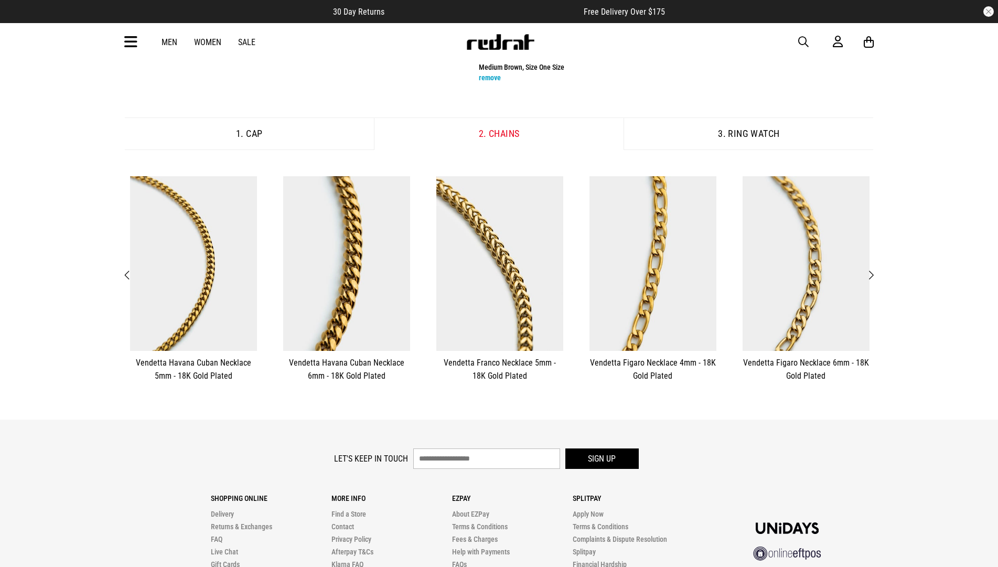
click at [872, 274] on span "Next" at bounding box center [870, 275] width 7 height 13
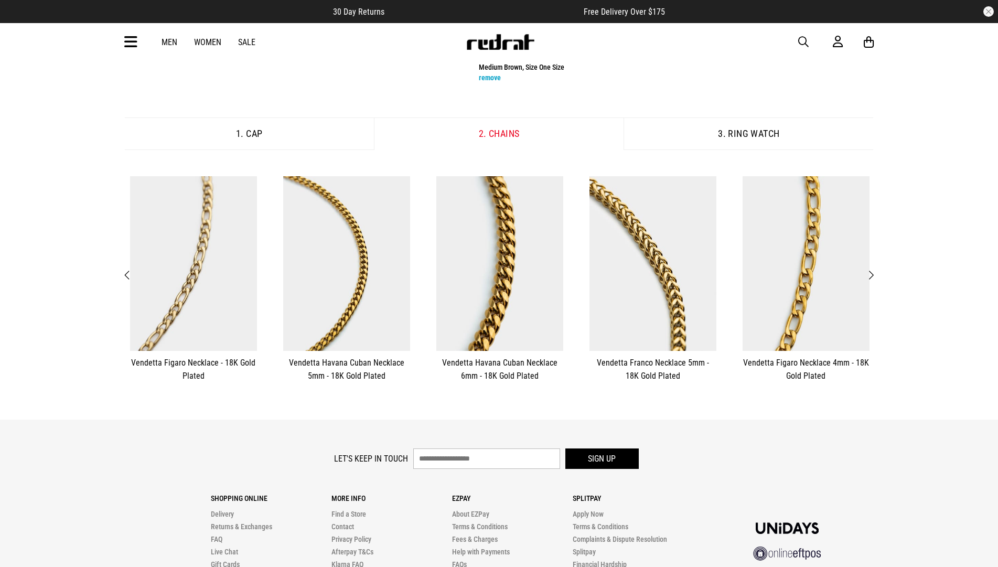
click at [872, 274] on span "Next" at bounding box center [870, 275] width 7 height 13
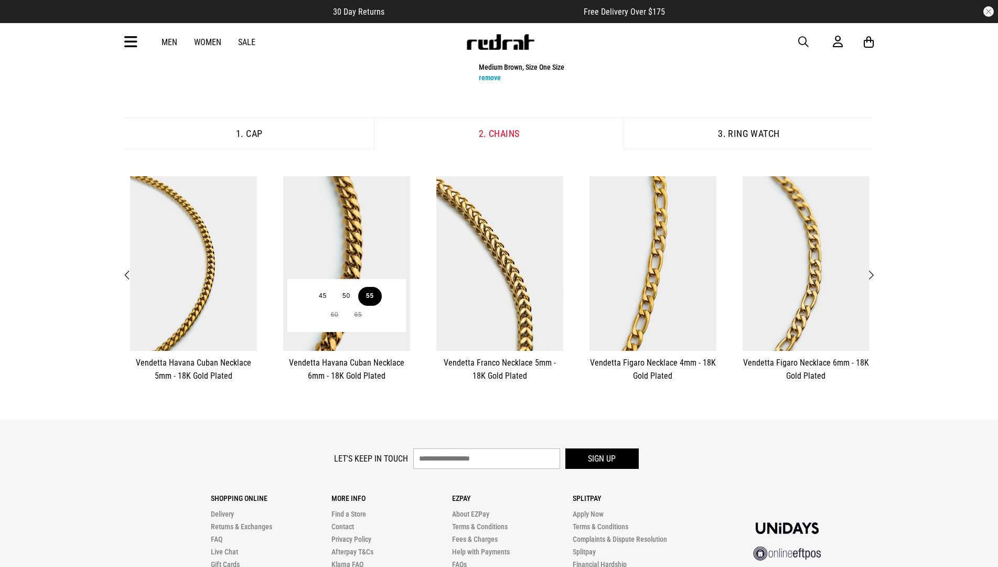
click at [365, 302] on button "55" at bounding box center [370, 296] width 24 height 19
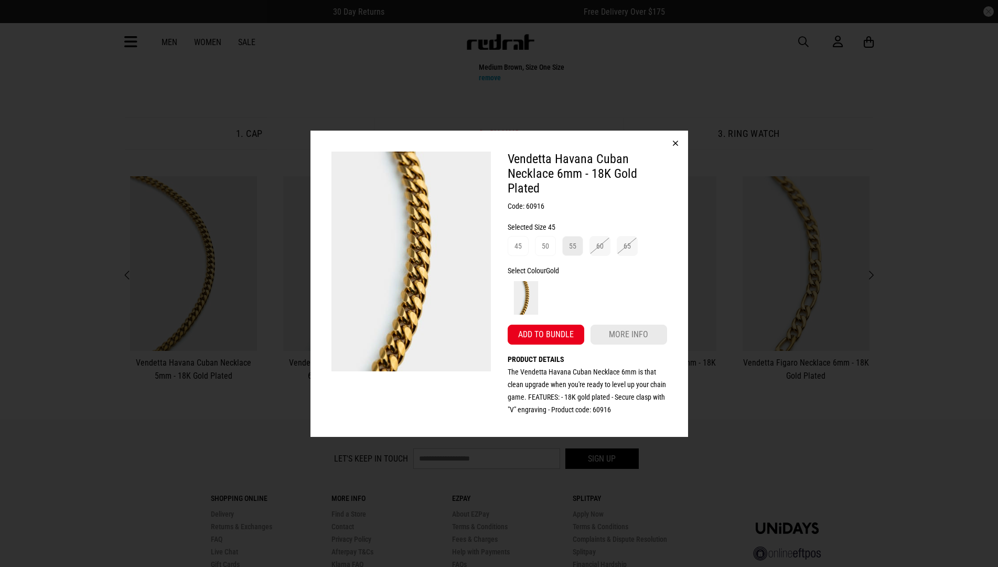
click at [574, 245] on div "55" at bounding box center [572, 246] width 7 height 13
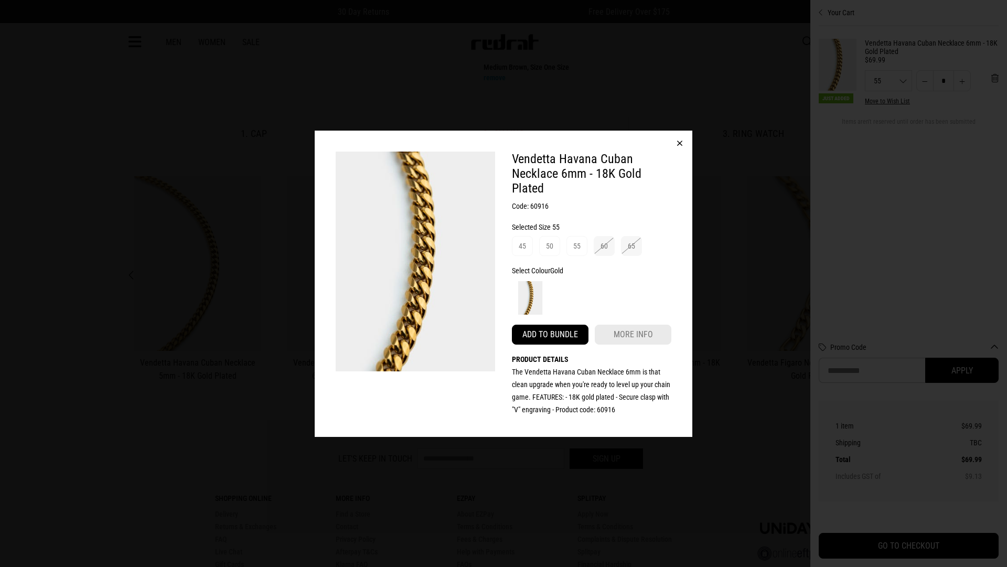
click at [552, 334] on button "Add to bundle" at bounding box center [550, 335] width 77 height 20
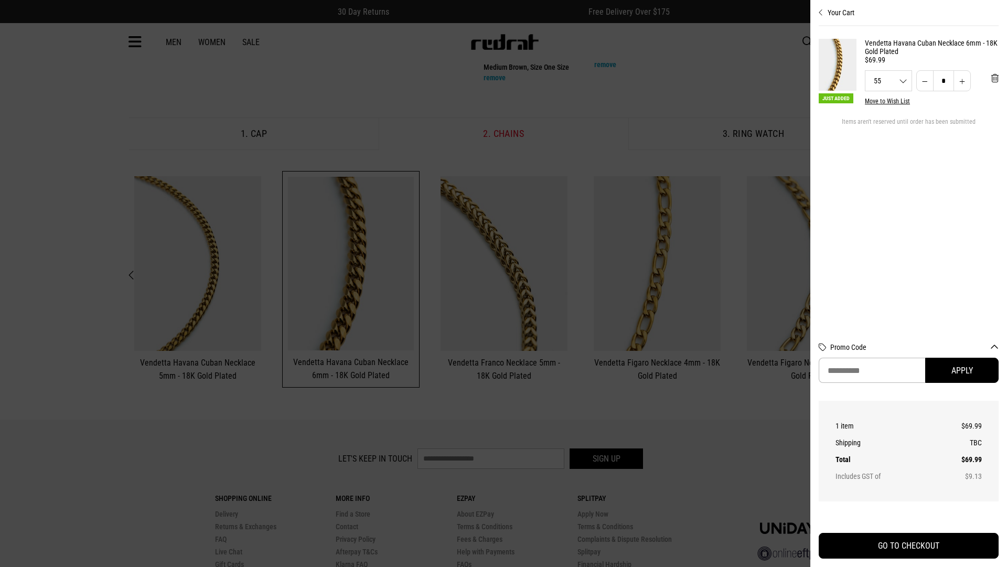
click at [822, 10] on icon "Close cart preview" at bounding box center [821, 12] width 5 height 8
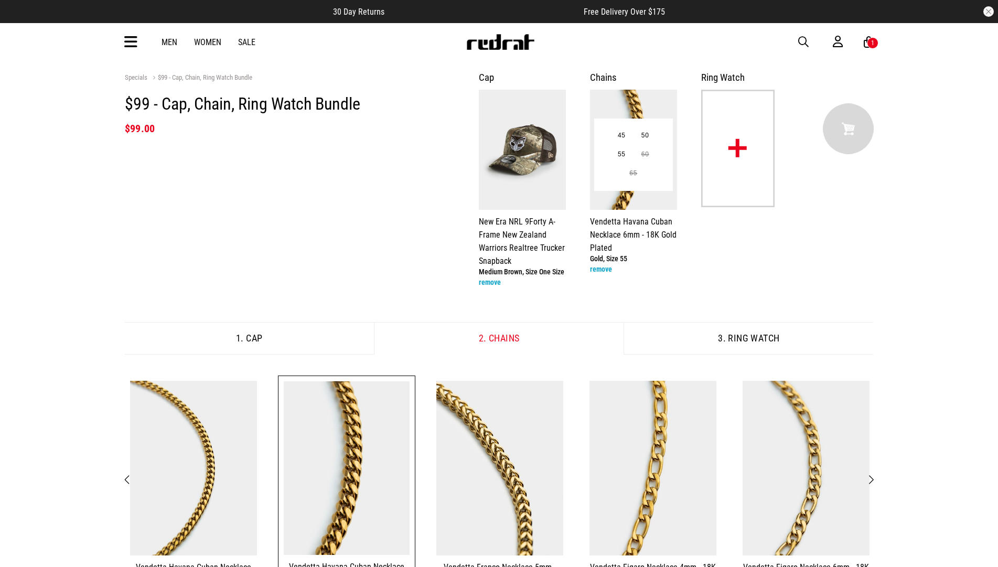
scroll to position [0, 0]
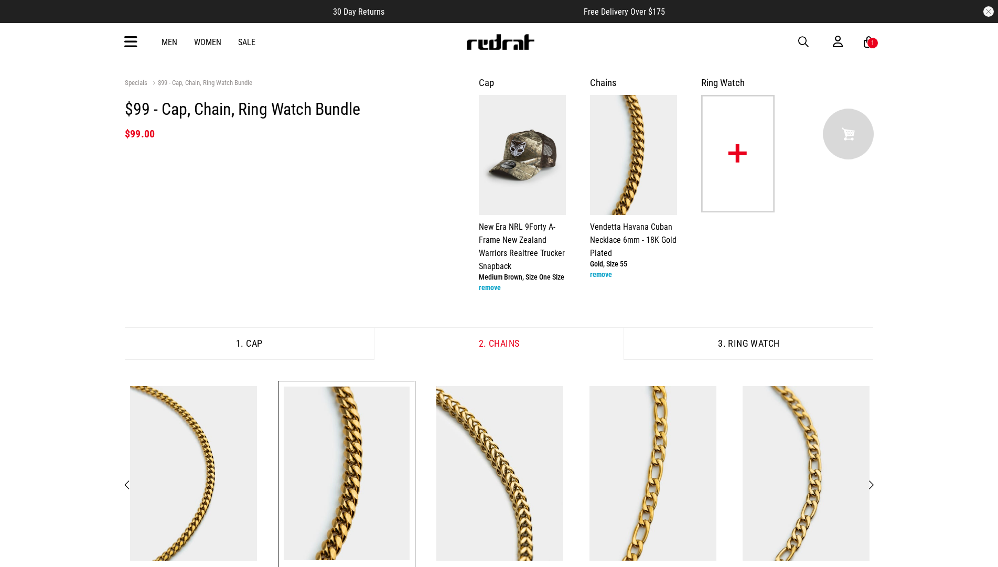
click at [727, 153] on img at bounding box center [737, 153] width 73 height 117
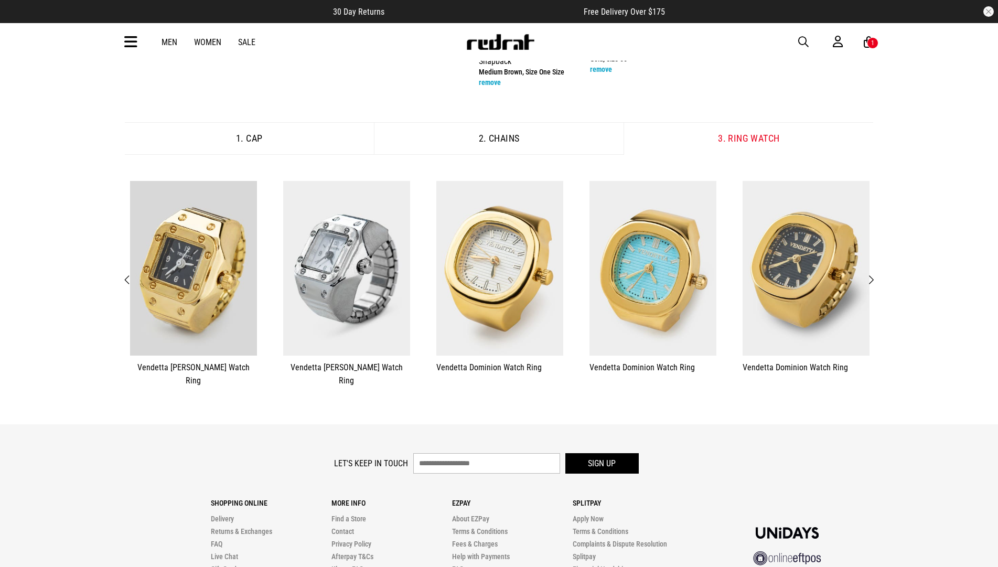
scroll to position [210, 0]
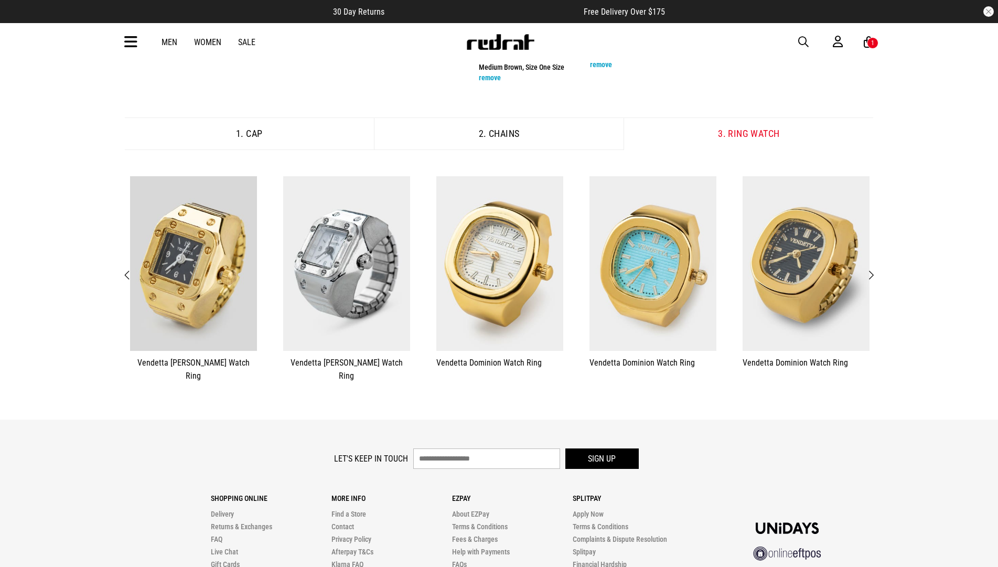
click at [870, 269] on span "Next" at bounding box center [870, 275] width 7 height 13
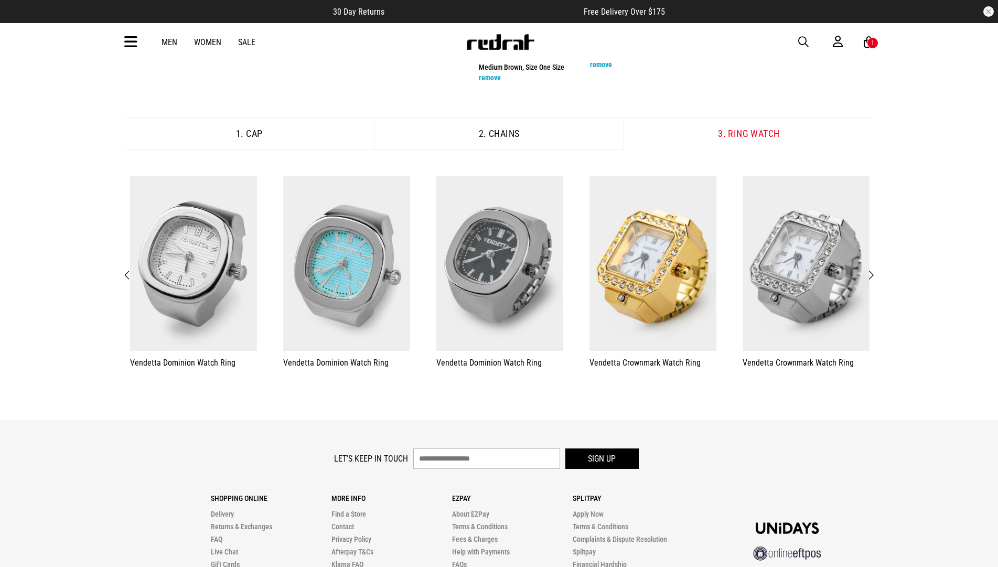
click at [875, 268] on button "Next" at bounding box center [870, 275] width 13 height 14
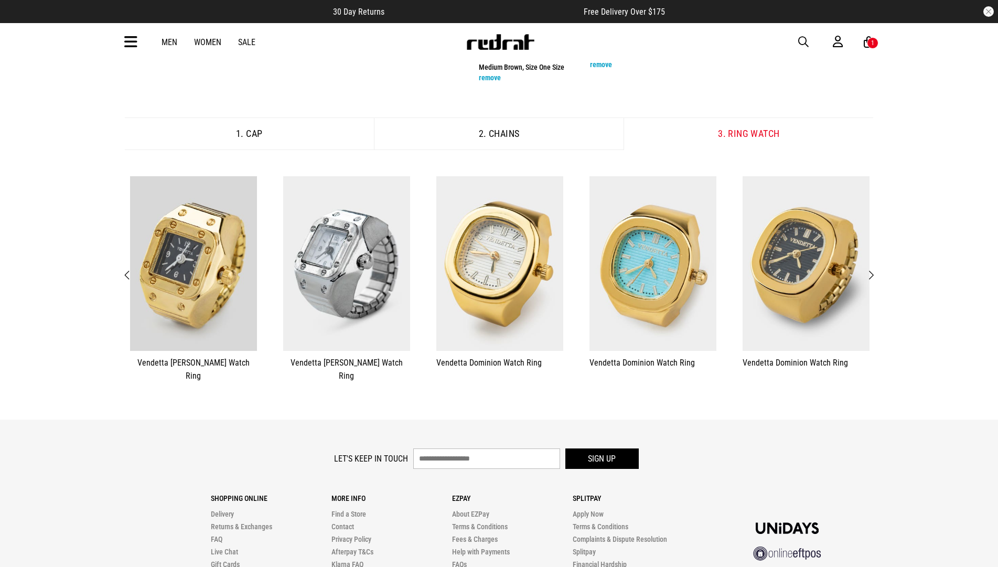
click at [875, 268] on button "Next" at bounding box center [870, 275] width 13 height 14
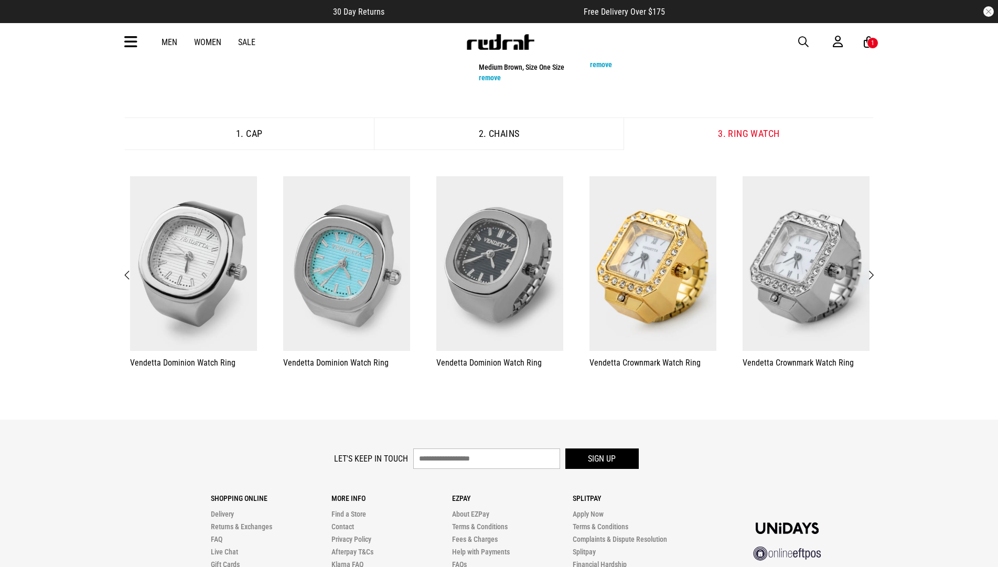
click at [875, 268] on button "Next" at bounding box center [870, 275] width 13 height 14
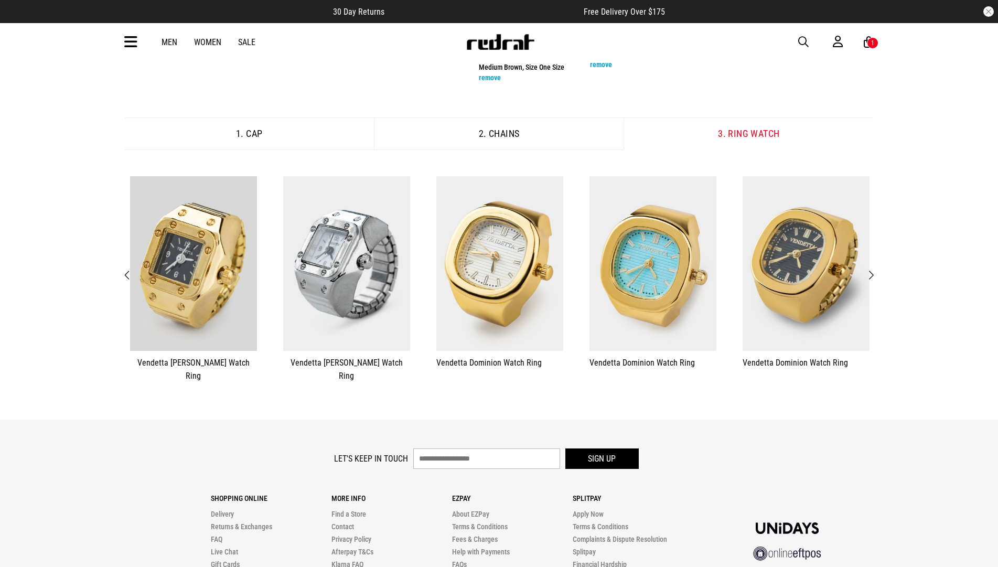
click at [875, 268] on button "Next" at bounding box center [870, 275] width 13 height 14
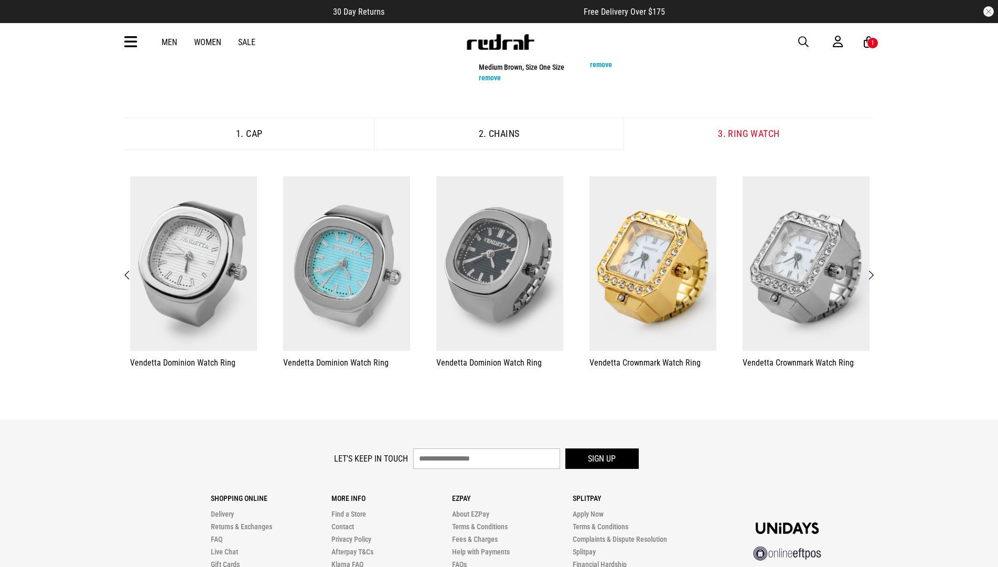
click at [875, 268] on button "Next" at bounding box center [870, 275] width 13 height 14
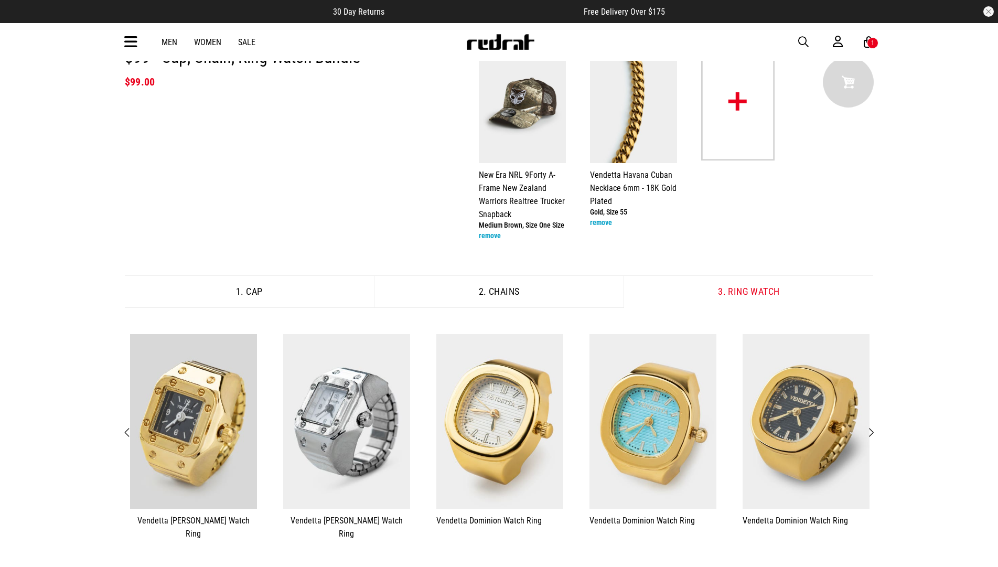
scroll to position [157, 0]
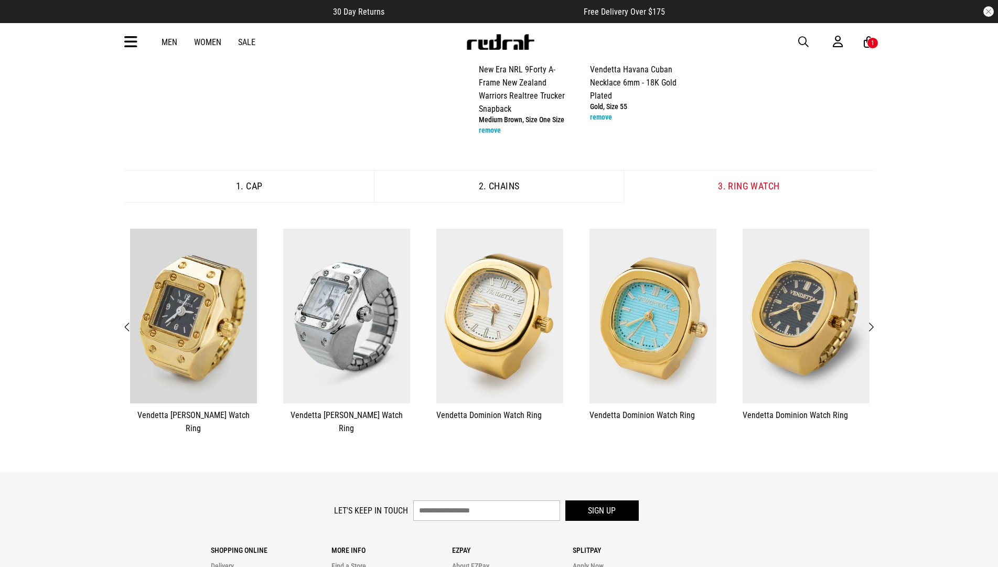
click at [869, 321] on span "Next" at bounding box center [870, 327] width 7 height 13
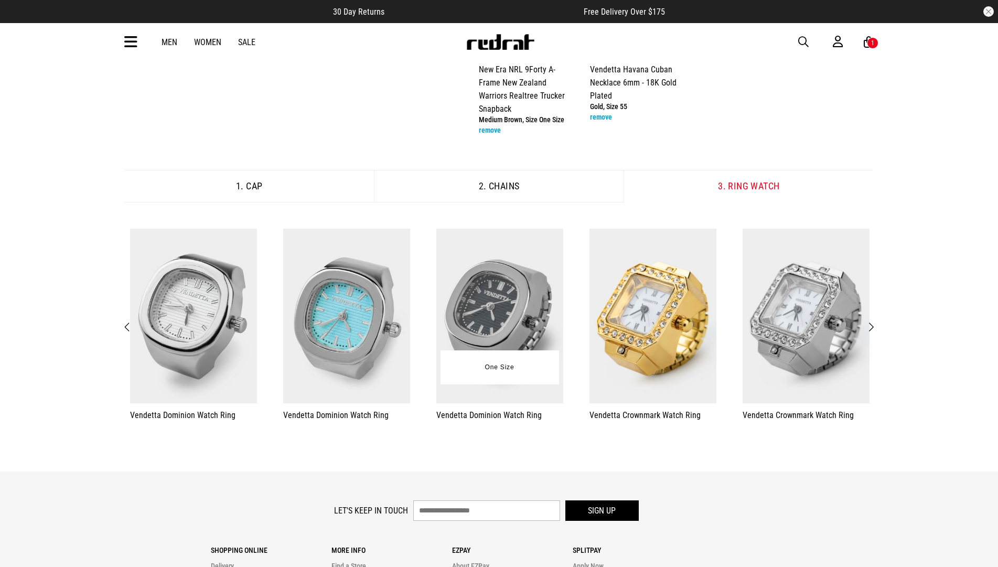
click at [524, 340] on img at bounding box center [499, 316] width 127 height 175
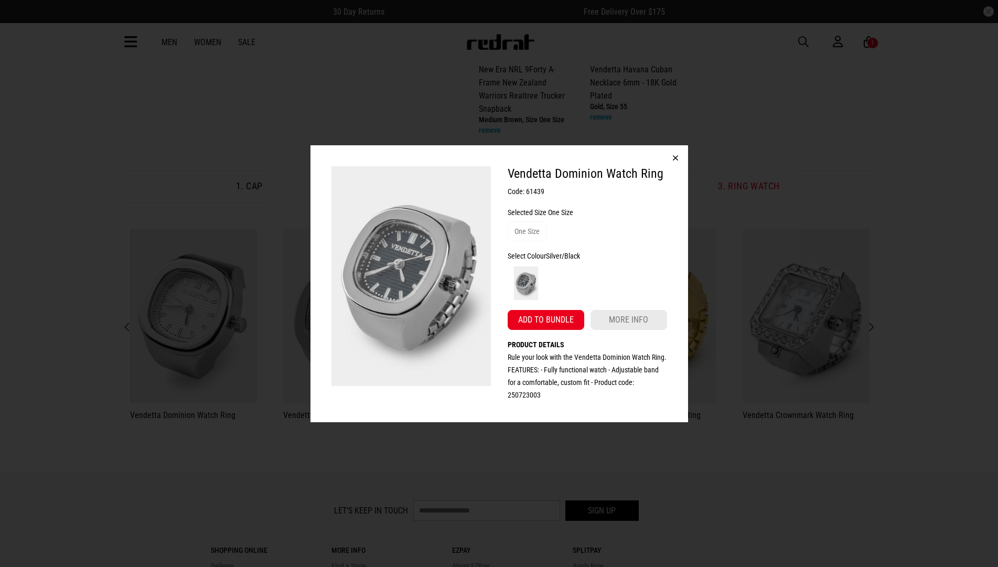
click at [675, 153] on button "button" at bounding box center [675, 157] width 25 height 25
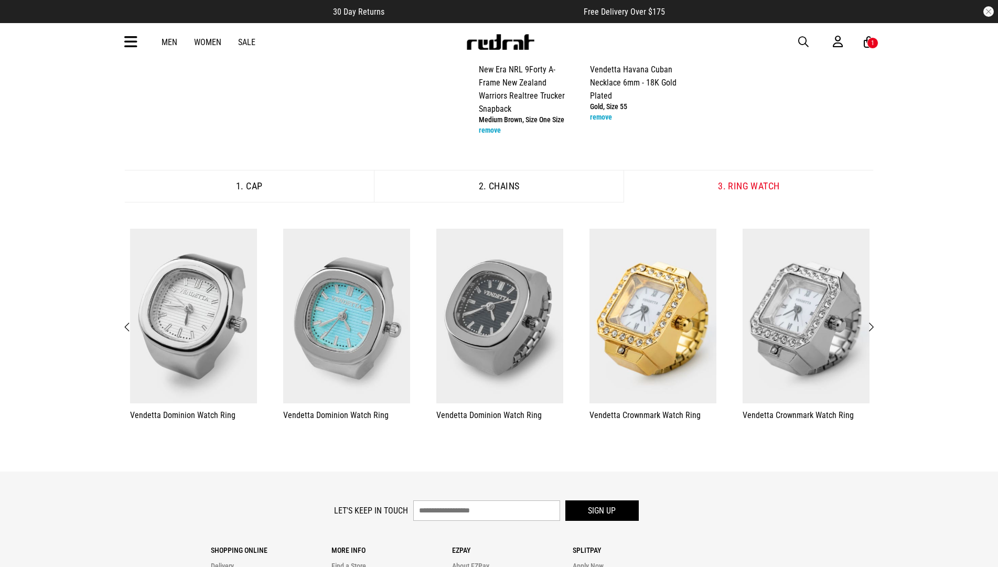
click at [872, 322] on span "Next" at bounding box center [870, 327] width 7 height 13
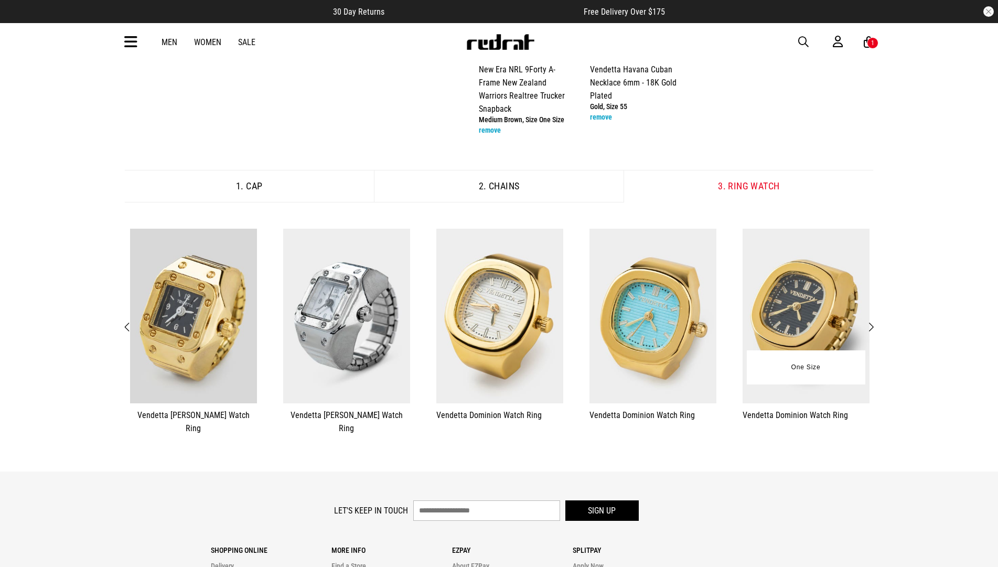
click at [800, 323] on img at bounding box center [806, 316] width 127 height 175
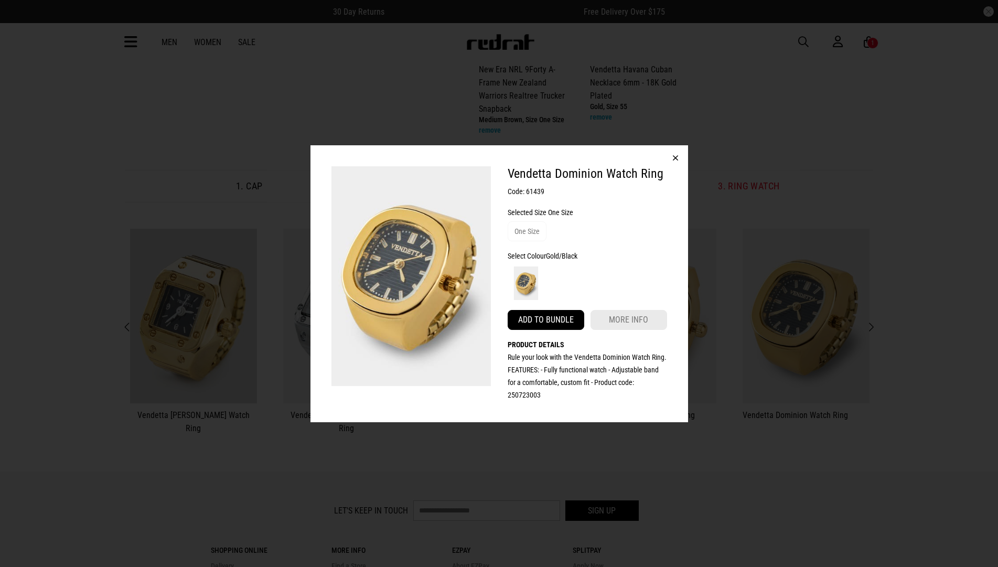
click at [525, 315] on button "Add to bundle" at bounding box center [546, 320] width 77 height 20
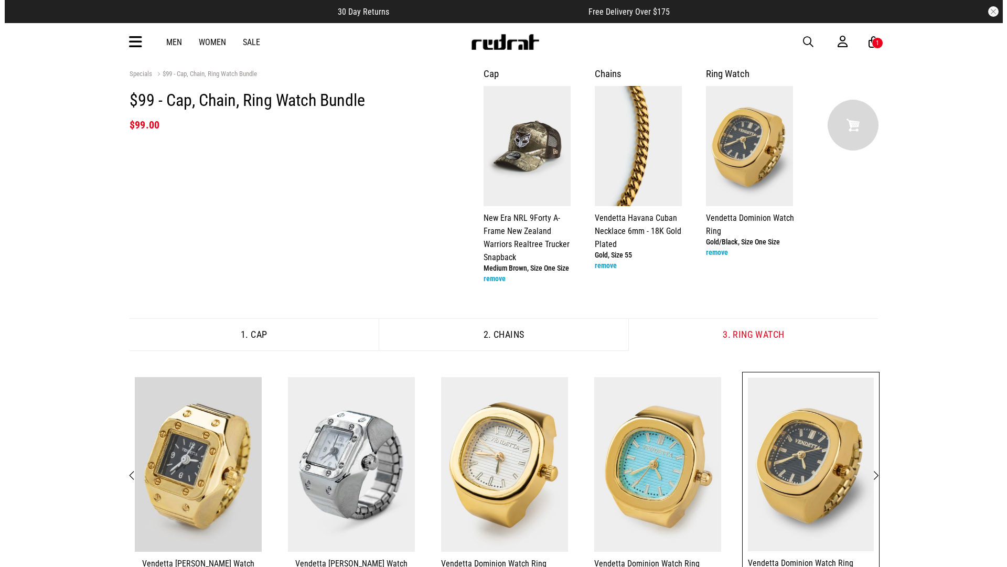
scroll to position [0, 0]
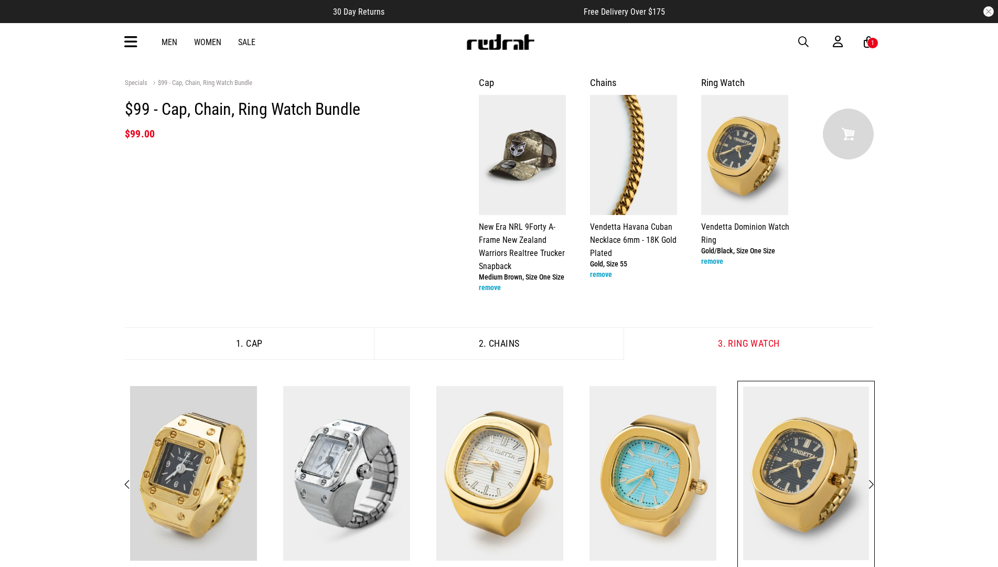
click at [869, 44] on div "1" at bounding box center [873, 43] width 12 height 12
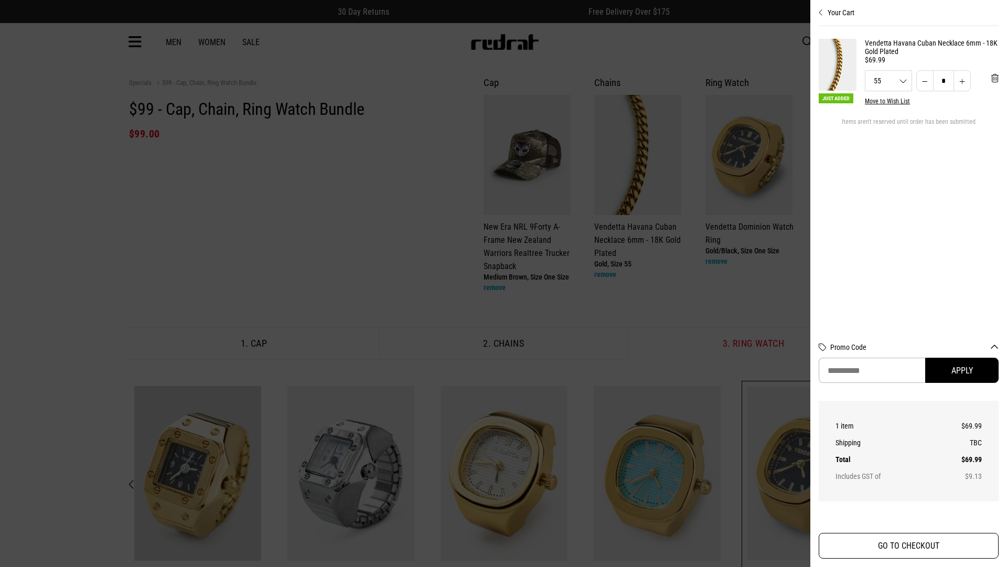
click at [918, 546] on button "GO TO CHECKOUT" at bounding box center [909, 546] width 180 height 26
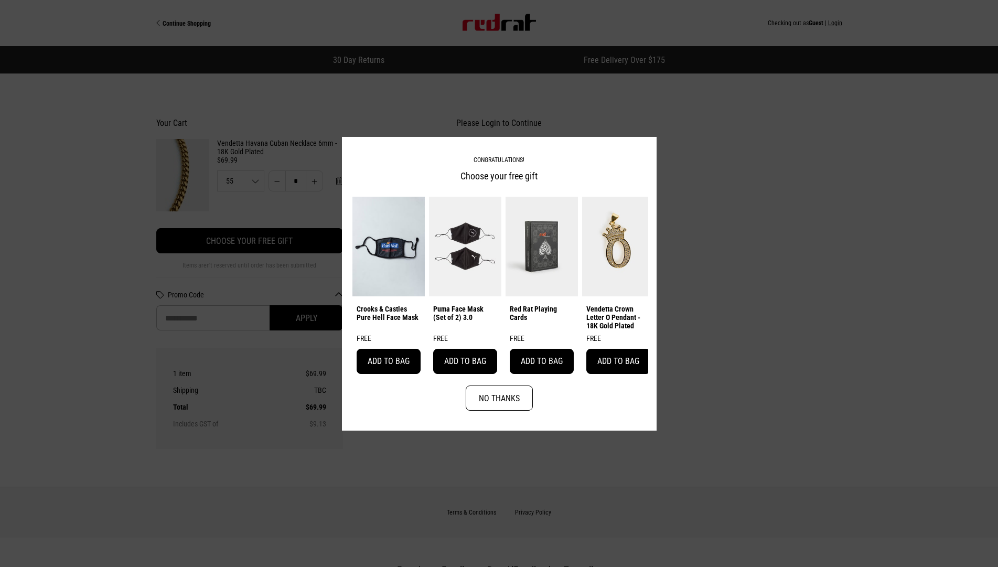
click at [528, 259] on img at bounding box center [542, 246] width 72 height 100
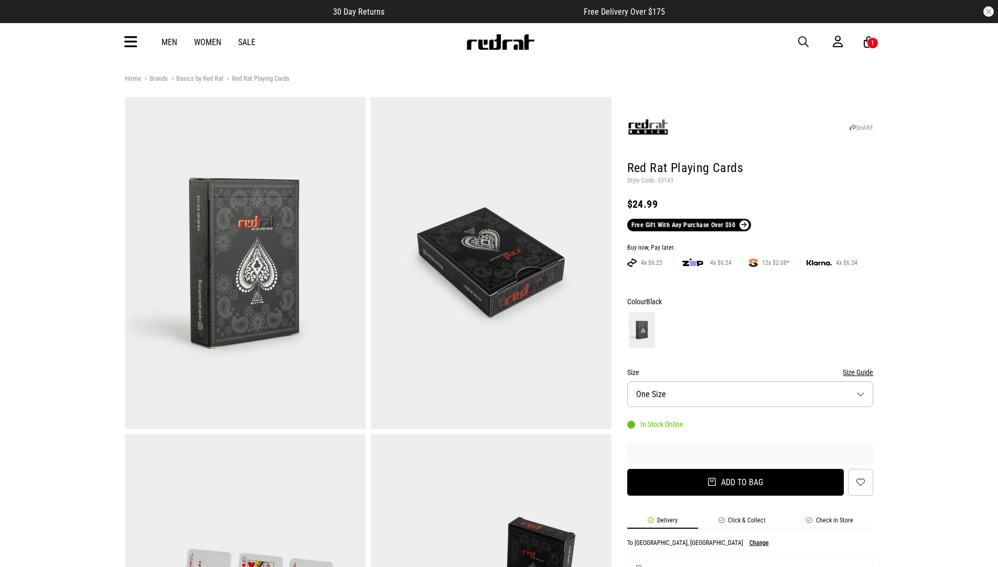
click at [735, 479] on button "Add to bag" at bounding box center [735, 482] width 217 height 27
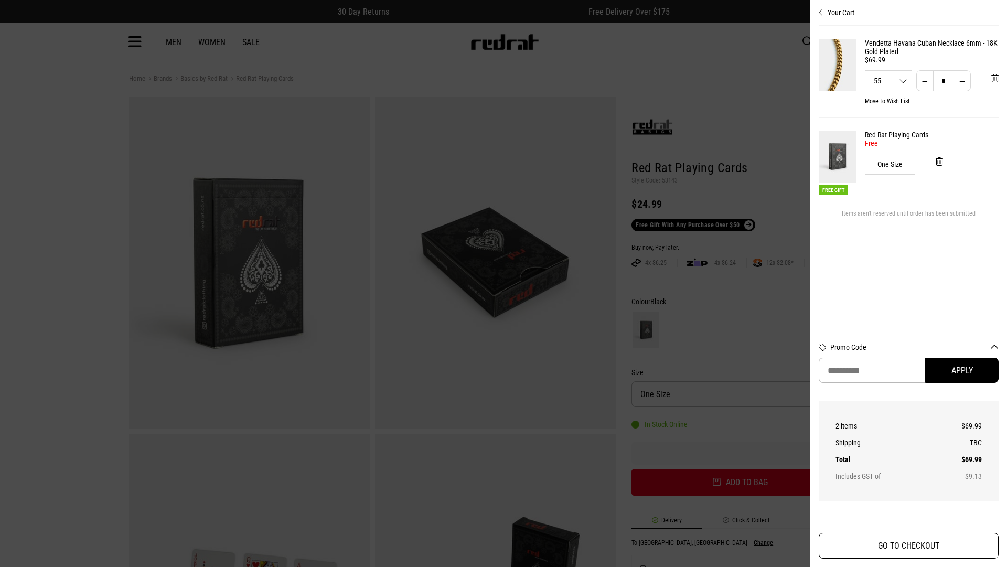
click at [931, 546] on button "GO TO CHECKOUT" at bounding box center [909, 546] width 180 height 26
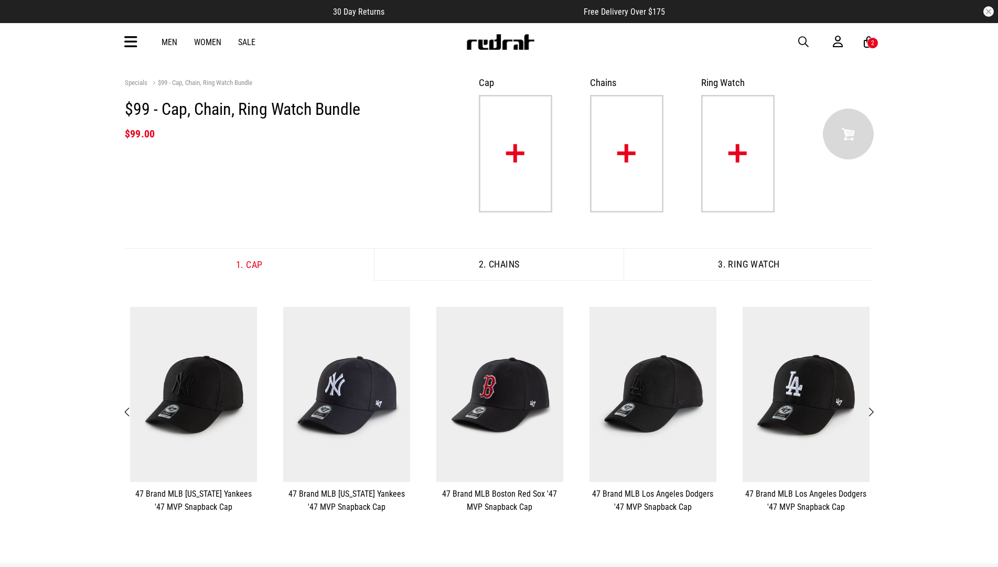
click at [131, 413] on button "Previous" at bounding box center [127, 412] width 13 height 14
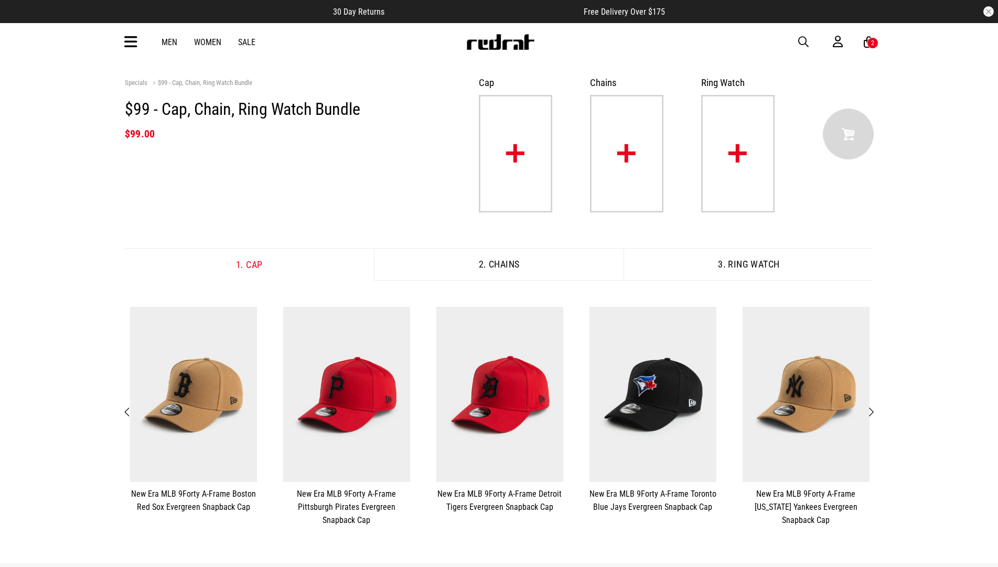
click at [131, 413] on button "Previous" at bounding box center [127, 412] width 13 height 14
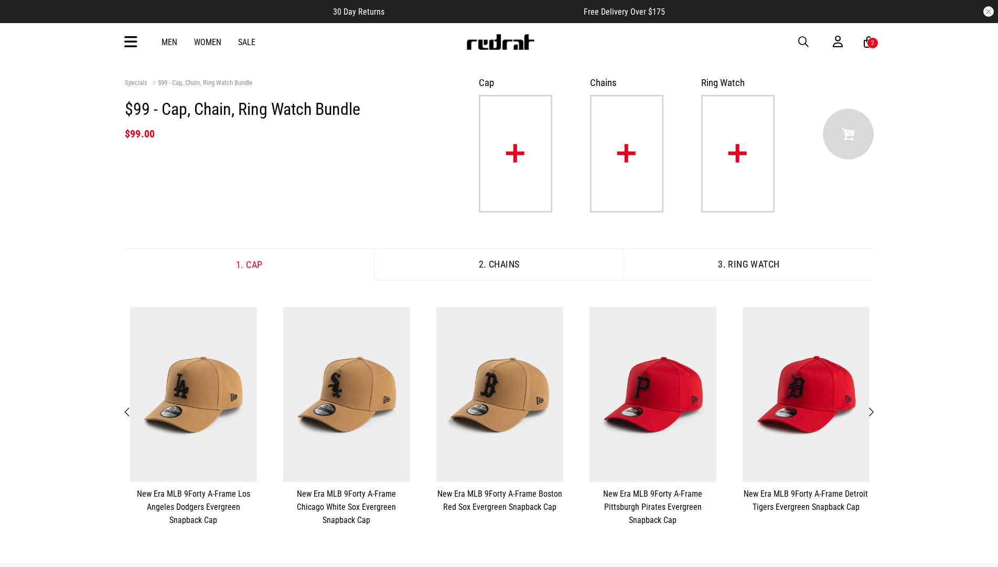
click at [131, 413] on button "Previous" at bounding box center [127, 412] width 13 height 14
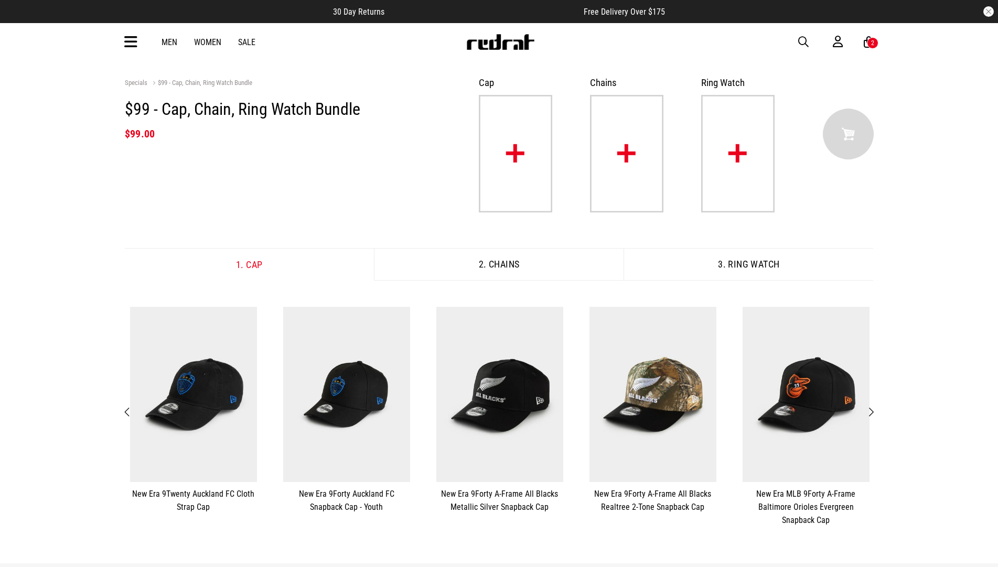
click at [131, 413] on button "Previous" at bounding box center [127, 412] width 13 height 14
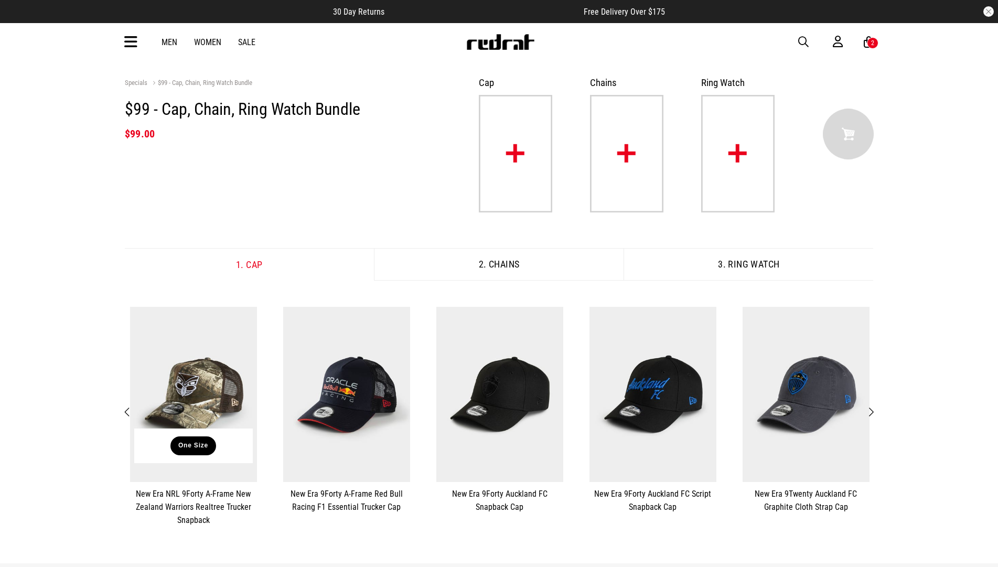
click at [204, 447] on button "One Size" at bounding box center [193, 445] width 46 height 19
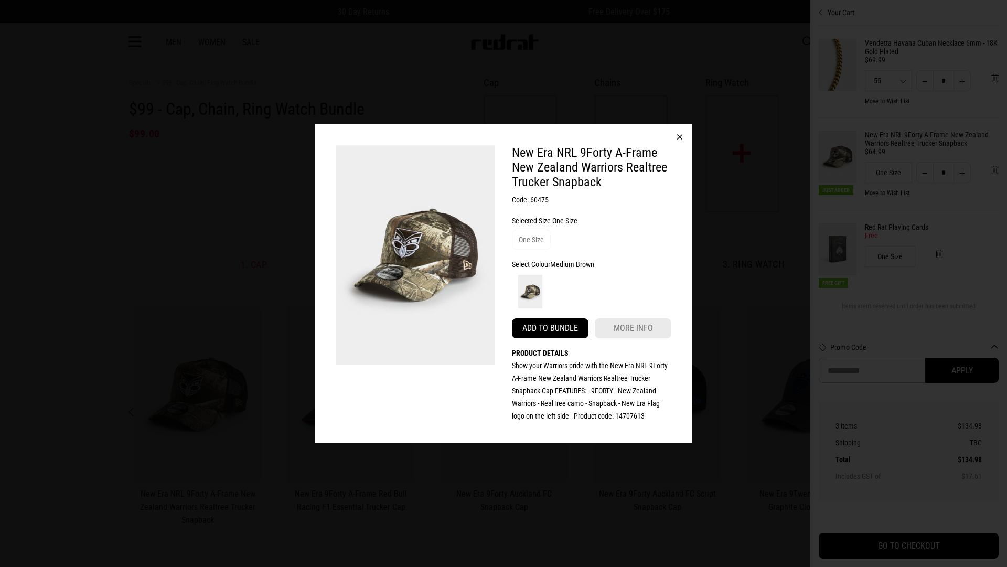
click at [555, 325] on button "Add to bundle" at bounding box center [550, 328] width 77 height 20
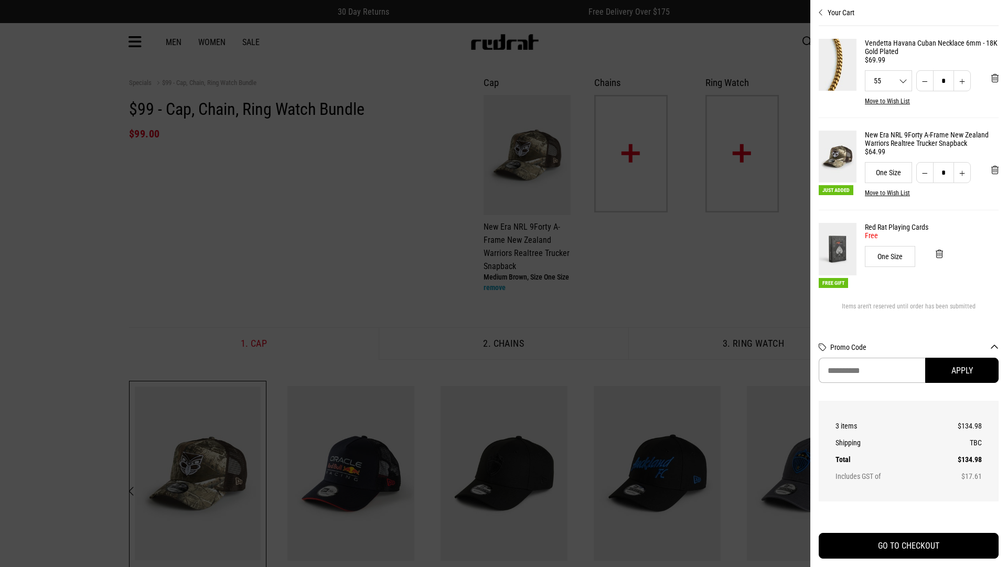
click at [640, 177] on div at bounding box center [503, 283] width 1007 height 567
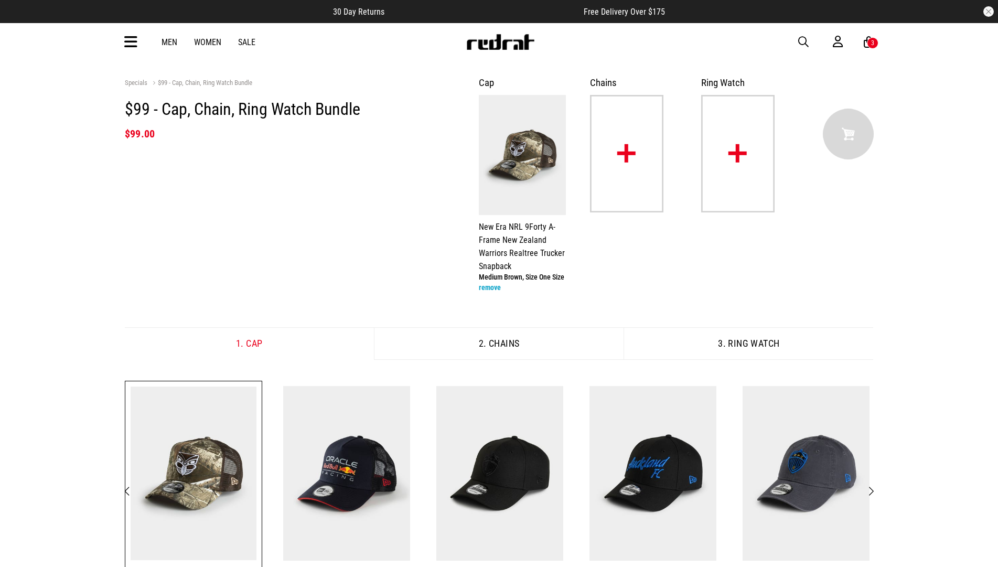
click at [629, 160] on img at bounding box center [626, 153] width 73 height 117
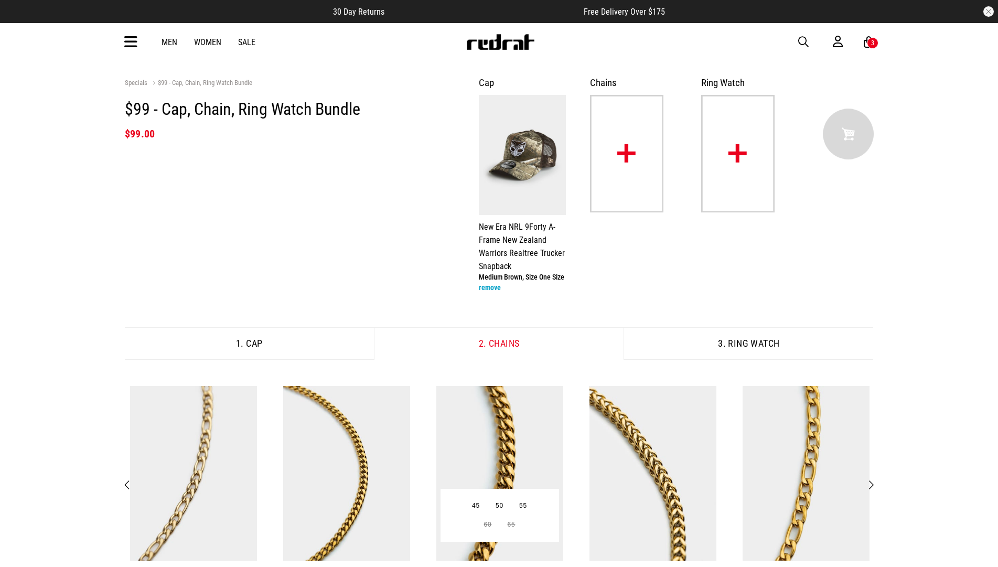
click at [488, 418] on img at bounding box center [499, 473] width 127 height 175
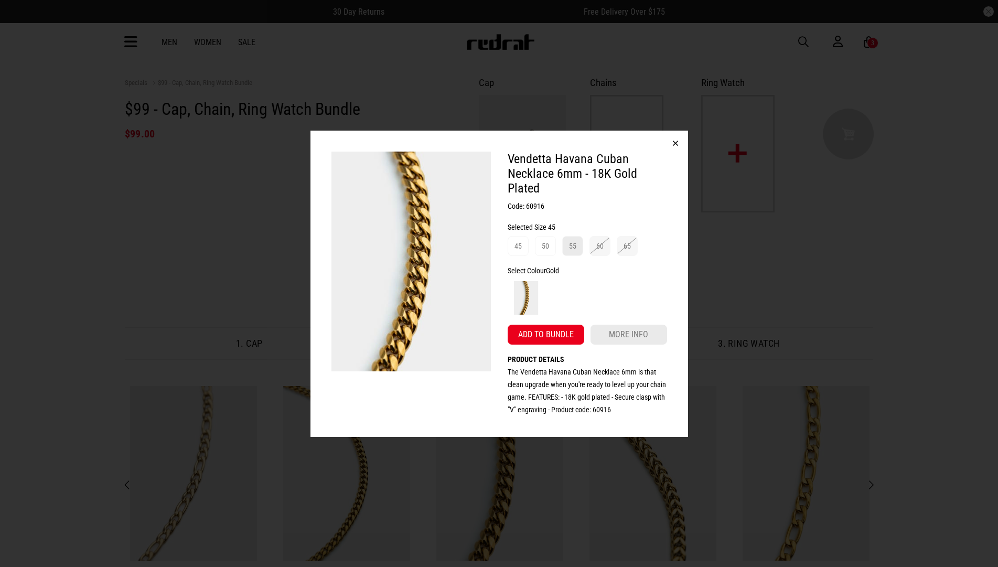
click at [574, 249] on div "55" at bounding box center [572, 246] width 7 height 13
click at [556, 337] on button "Add to bundle" at bounding box center [546, 335] width 77 height 20
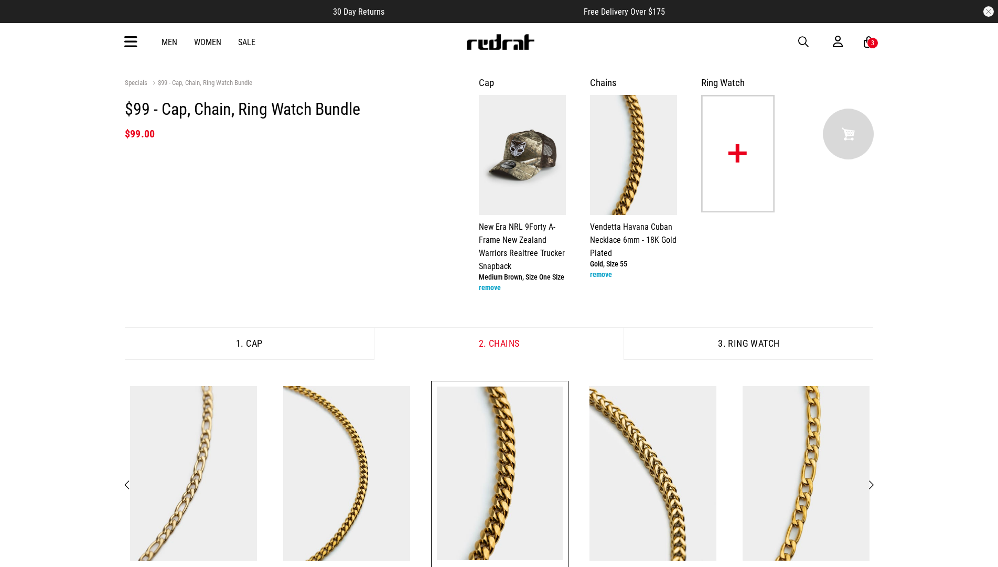
click at [739, 165] on img at bounding box center [737, 153] width 73 height 117
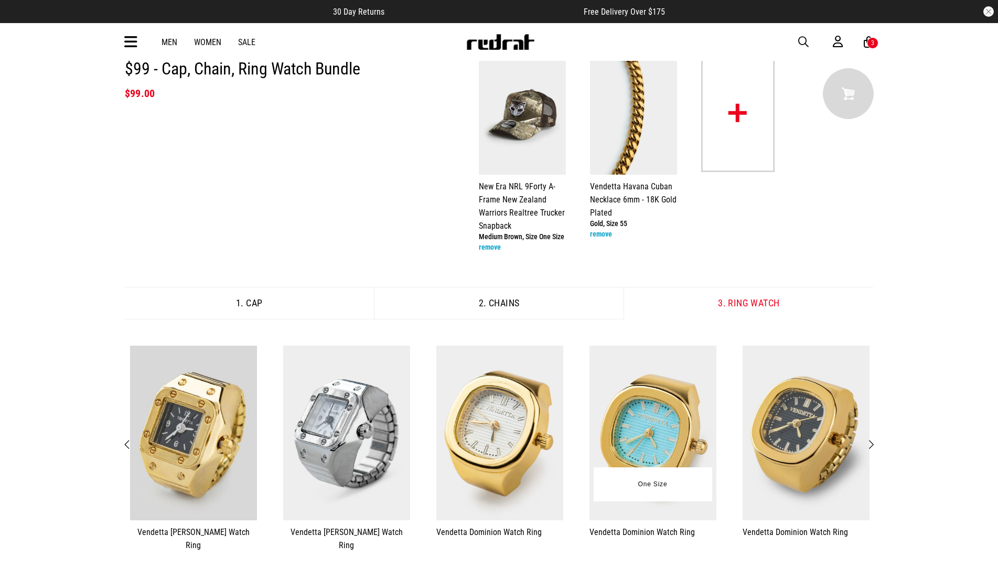
scroll to position [52, 0]
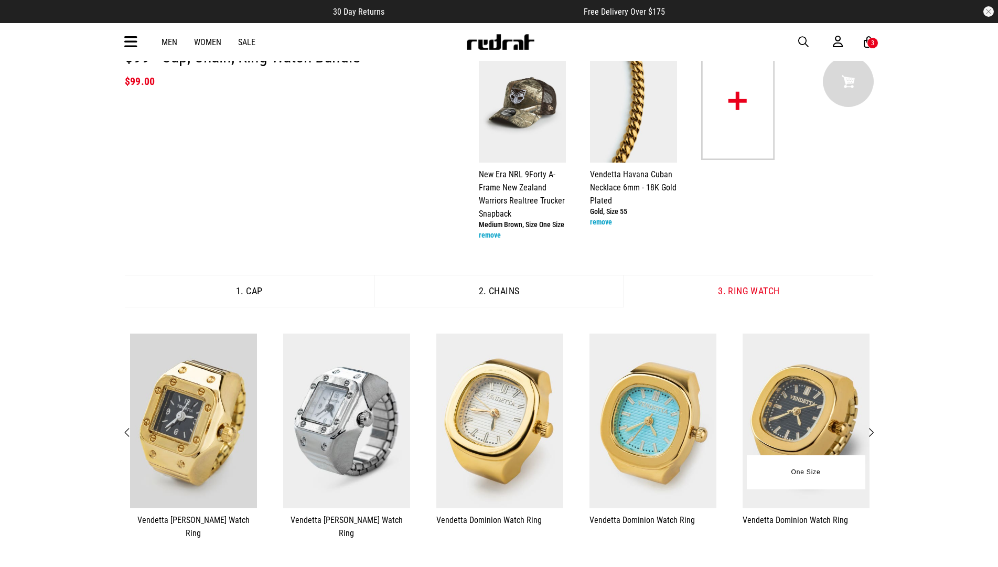
click at [802, 446] on img at bounding box center [806, 421] width 127 height 175
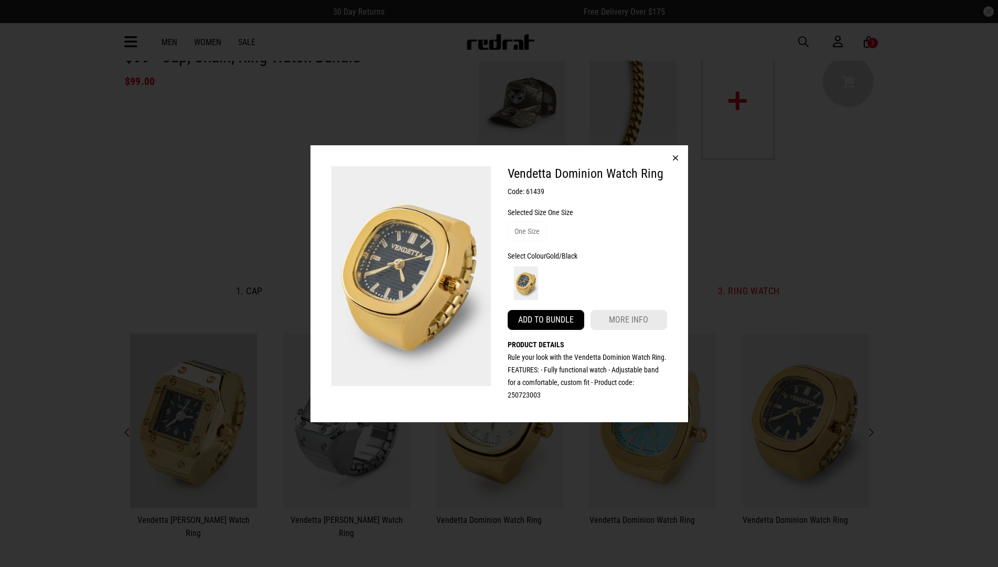
click at [554, 318] on button "Add to bundle" at bounding box center [546, 320] width 77 height 20
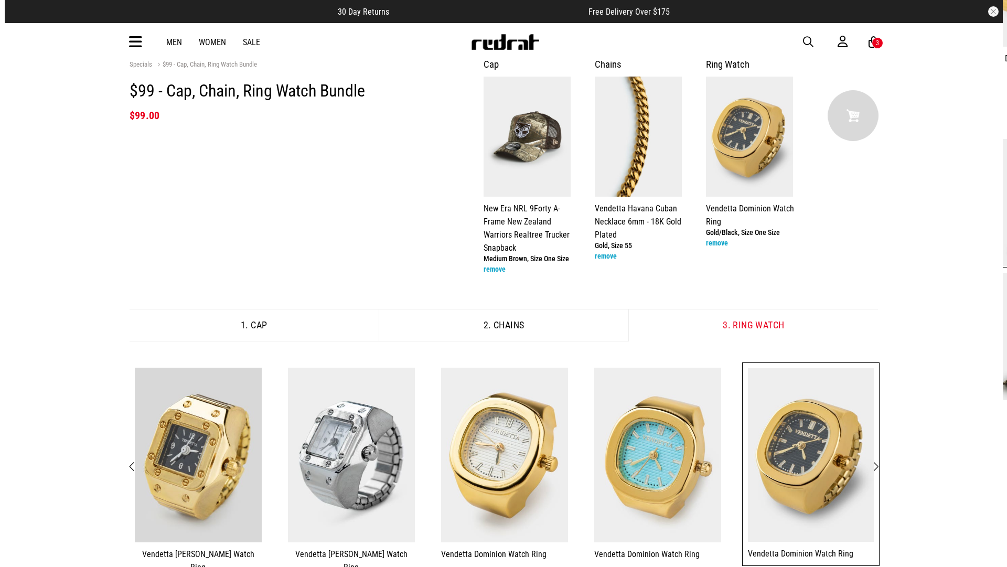
scroll to position [0, 0]
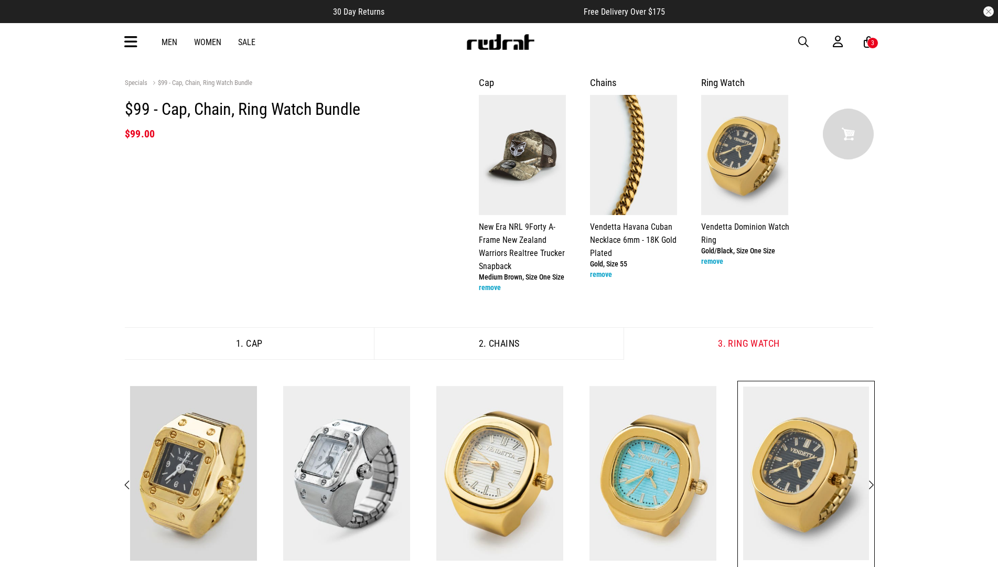
click at [855, 137] on img at bounding box center [848, 134] width 51 height 51
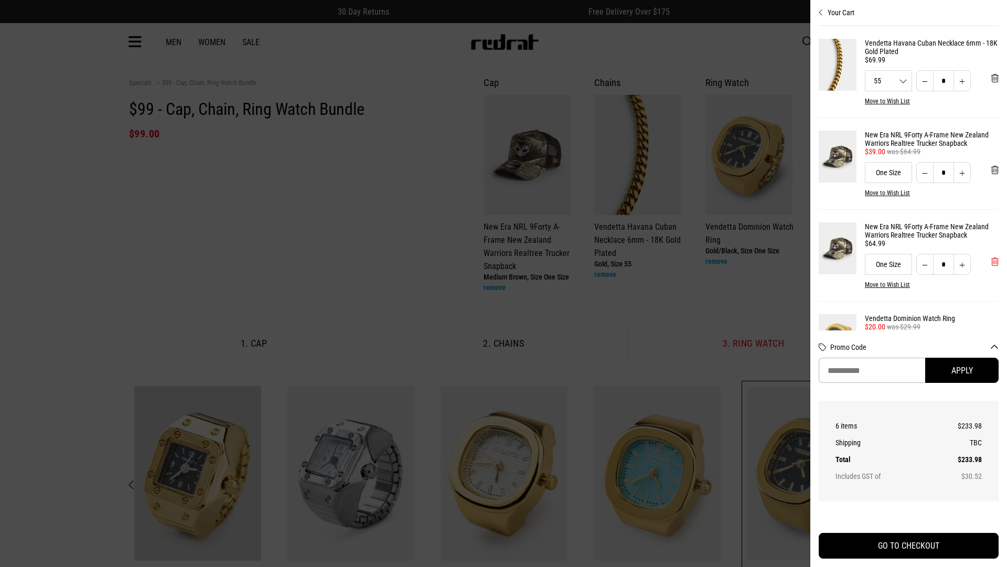
click at [991, 267] on span "'Remove from cart" at bounding box center [994, 262] width 7 height 10
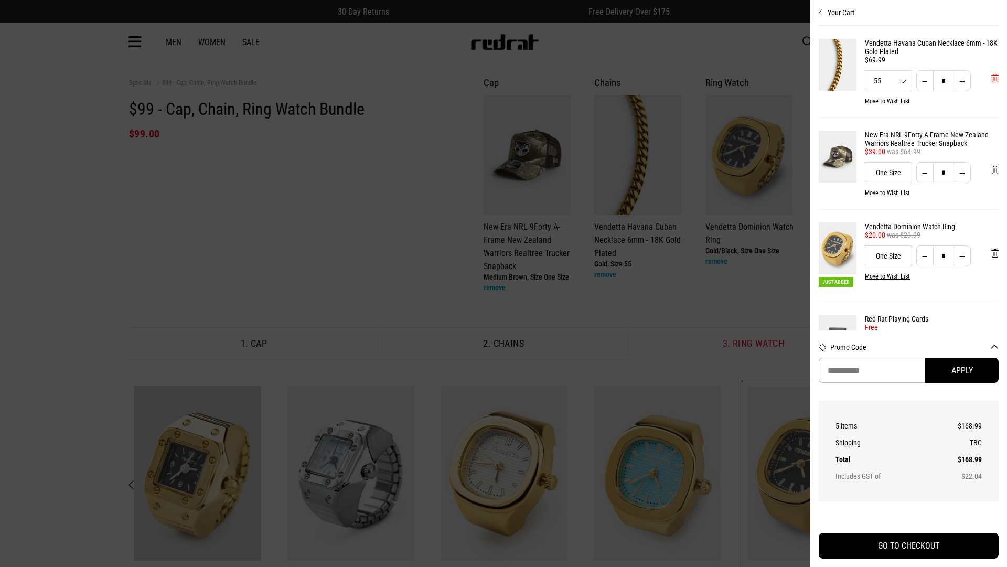
click at [991, 80] on span "'Remove from cart" at bounding box center [994, 78] width 7 height 10
